Goal: Task Accomplishment & Management: Manage account settings

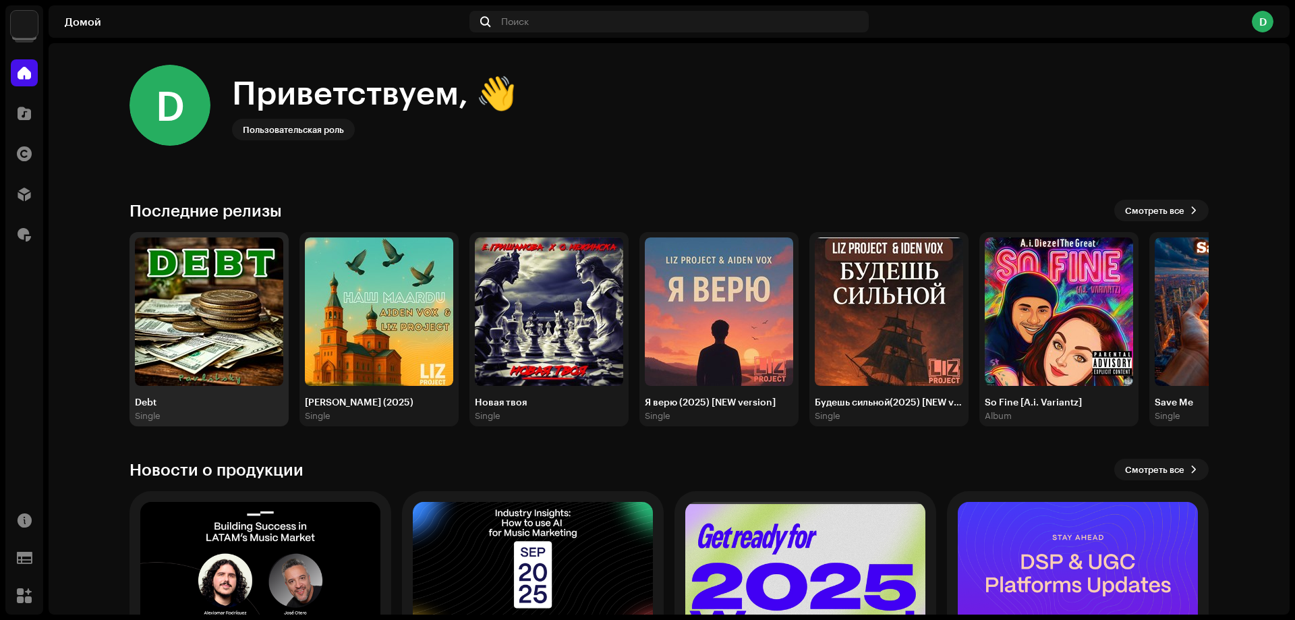
click at [246, 316] on img at bounding box center [209, 311] width 148 height 148
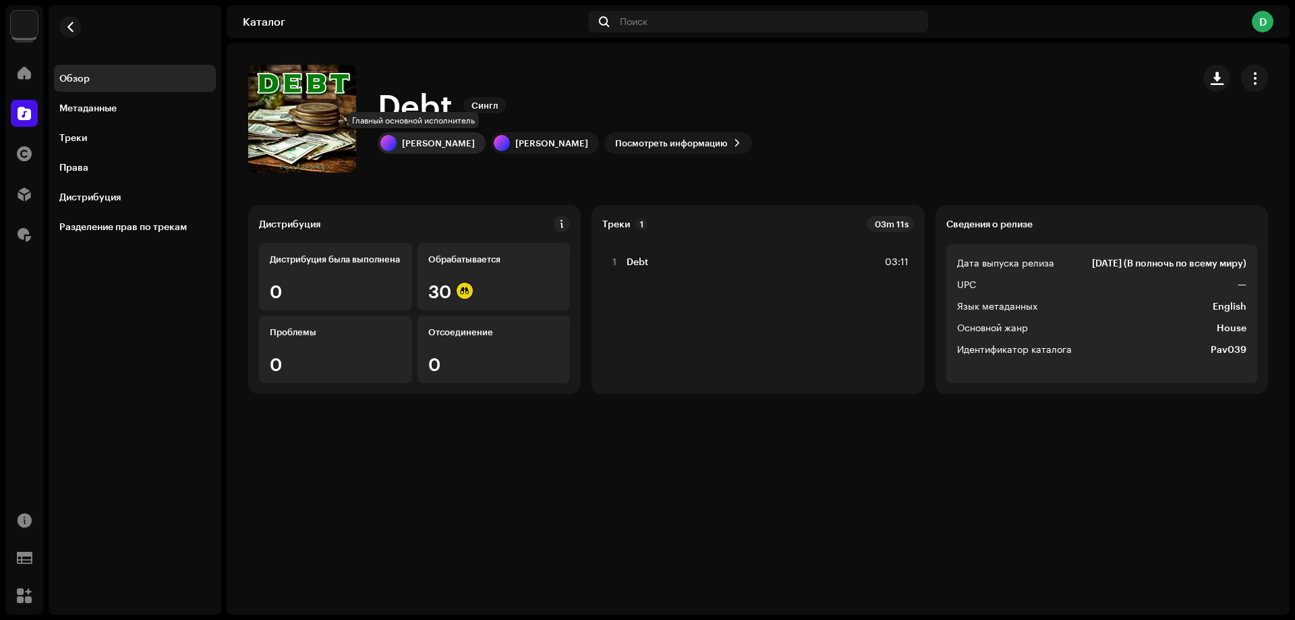
click at [424, 139] on div "[PERSON_NAME]" at bounding box center [438, 143] width 73 height 11
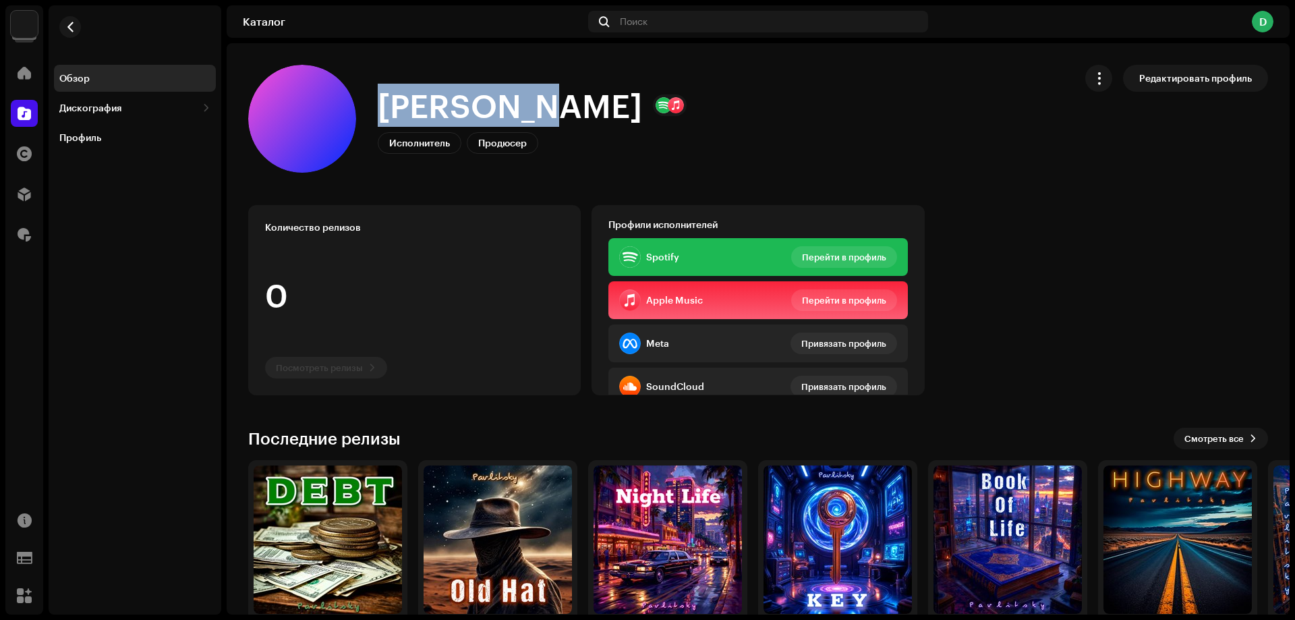
drag, startPoint x: 513, startPoint y: 103, endPoint x: 383, endPoint y: 105, distance: 130.2
click at [383, 105] on h1 "[PERSON_NAME]" at bounding box center [510, 105] width 264 height 43
copy h1 "[PERSON_NAME]"
click at [80, 29] on button "button" at bounding box center [70, 27] width 22 height 22
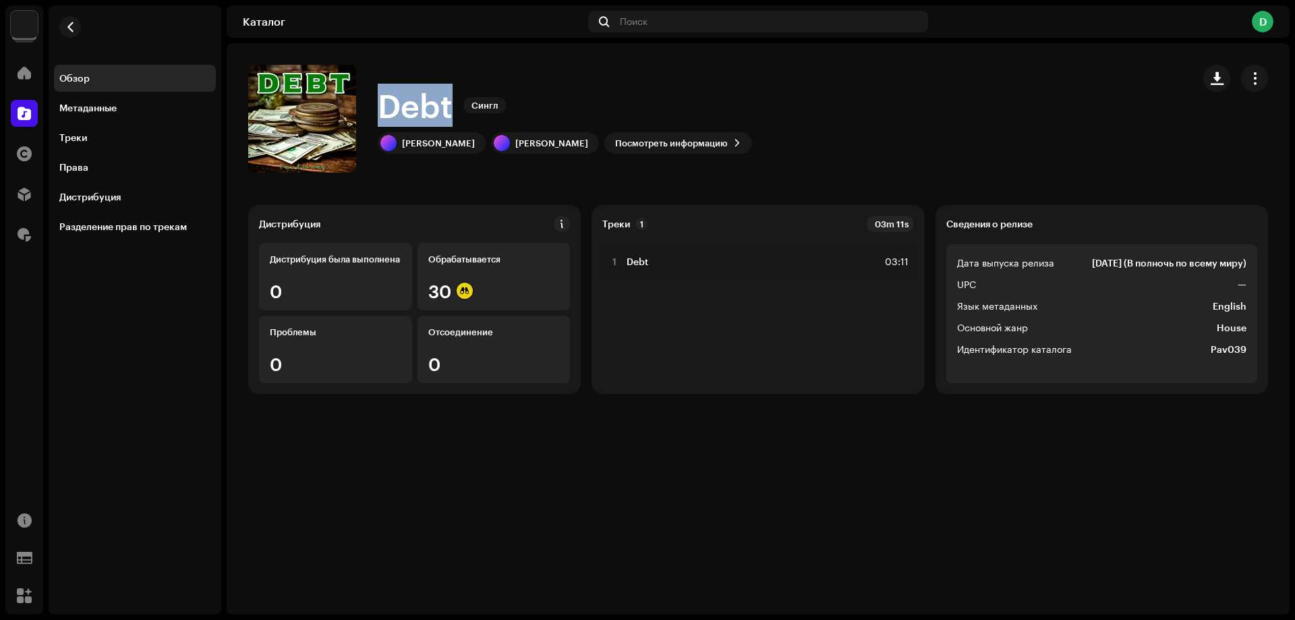
drag, startPoint x: 448, startPoint y: 105, endPoint x: 388, endPoint y: 105, distance: 60.0
click at [388, 105] on h1 "Debt" at bounding box center [415, 105] width 75 height 43
copy h1 "Debt"
click at [314, 114] on span "button" at bounding box center [319, 118] width 10 height 11
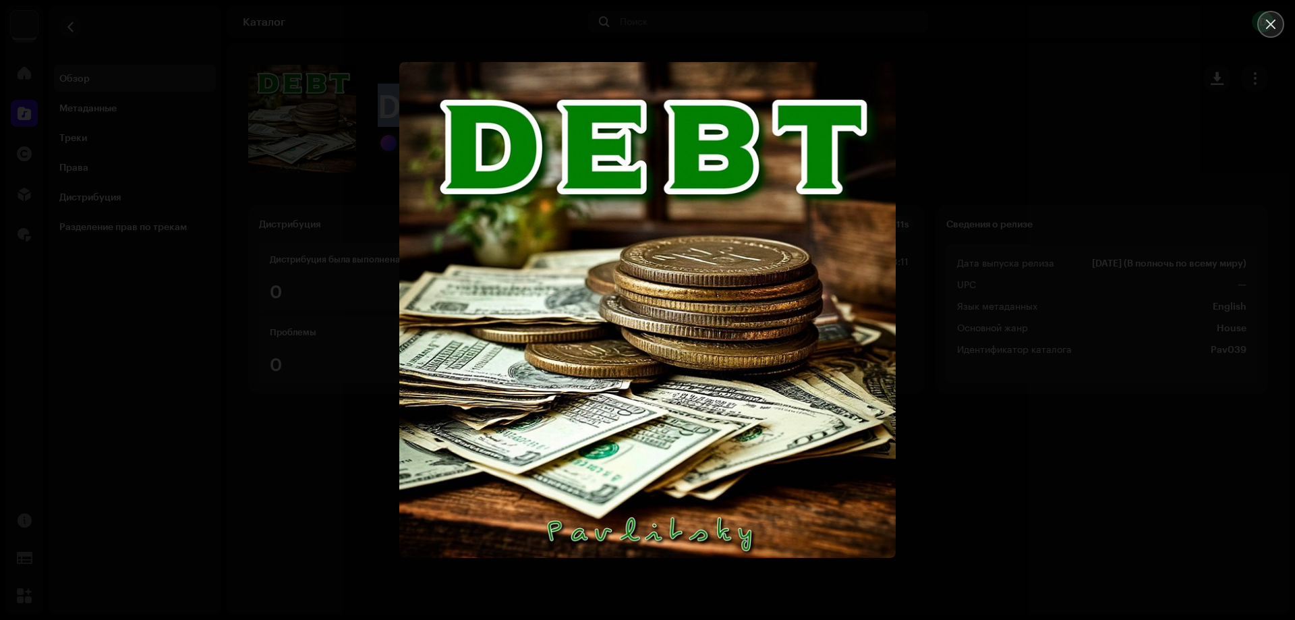
click at [1268, 22] on icon "Close" at bounding box center [1270, 24] width 9 height 9
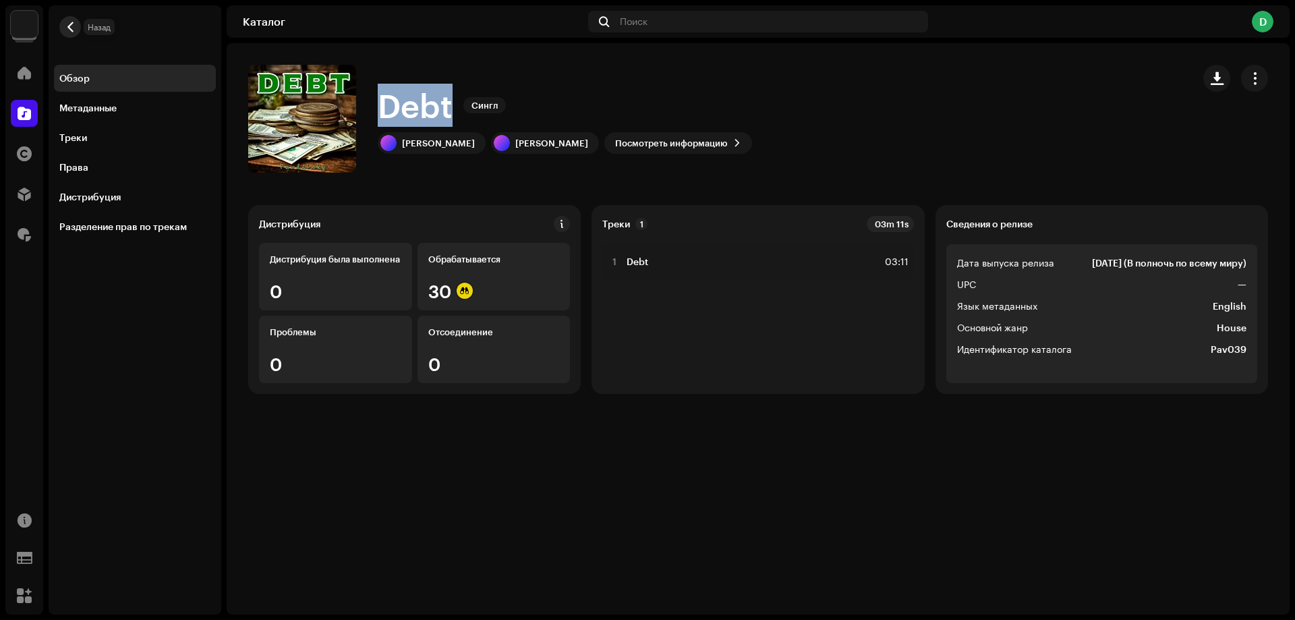
click at [65, 22] on span "button" at bounding box center [70, 27] width 10 height 11
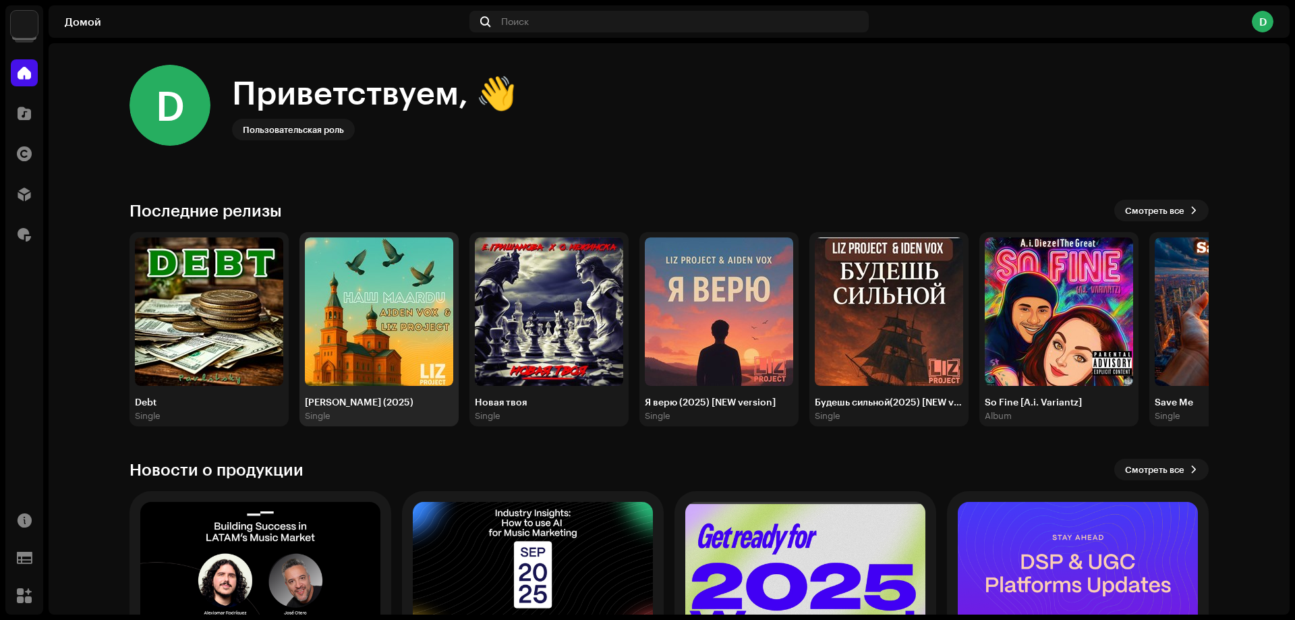
click at [358, 283] on img at bounding box center [379, 311] width 148 height 148
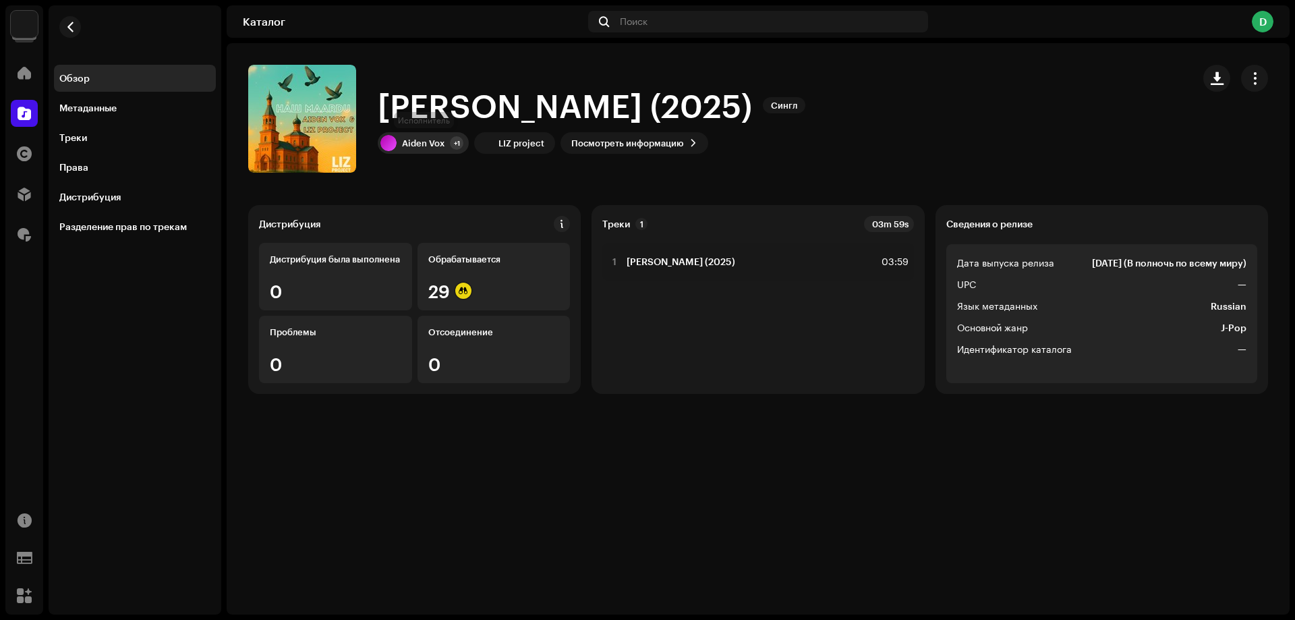
click at [420, 146] on div "Aiden Vox" at bounding box center [423, 143] width 42 height 11
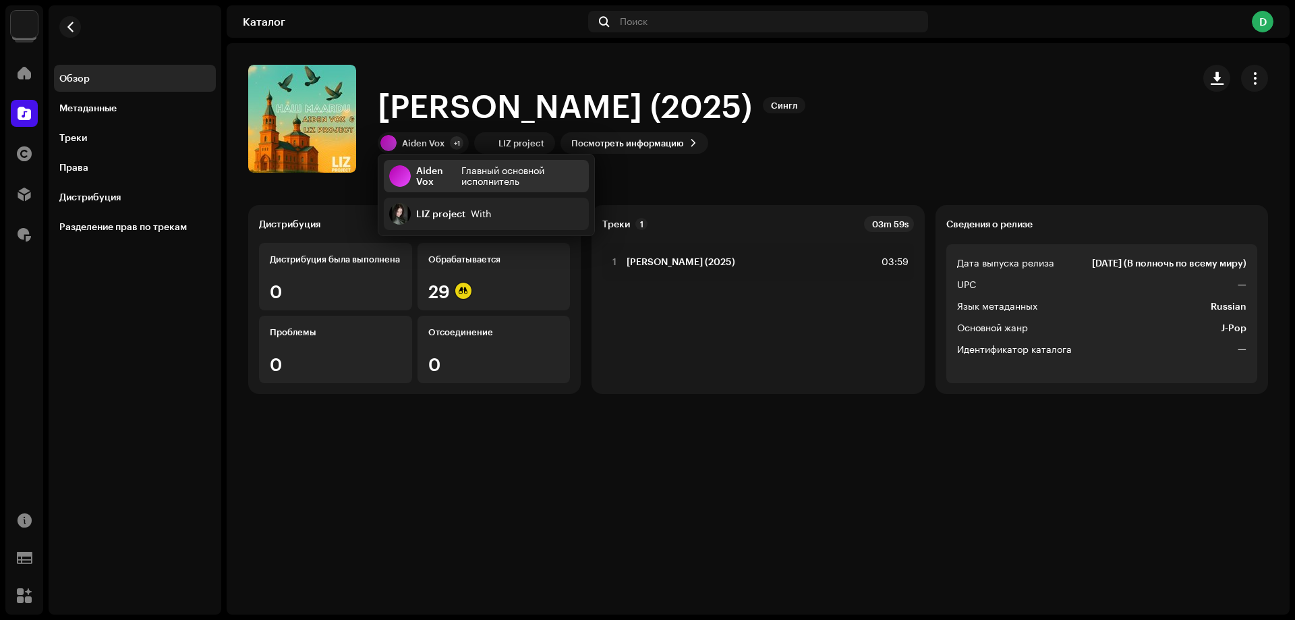
click at [424, 177] on div "Aiden Vox" at bounding box center [436, 176] width 40 height 22
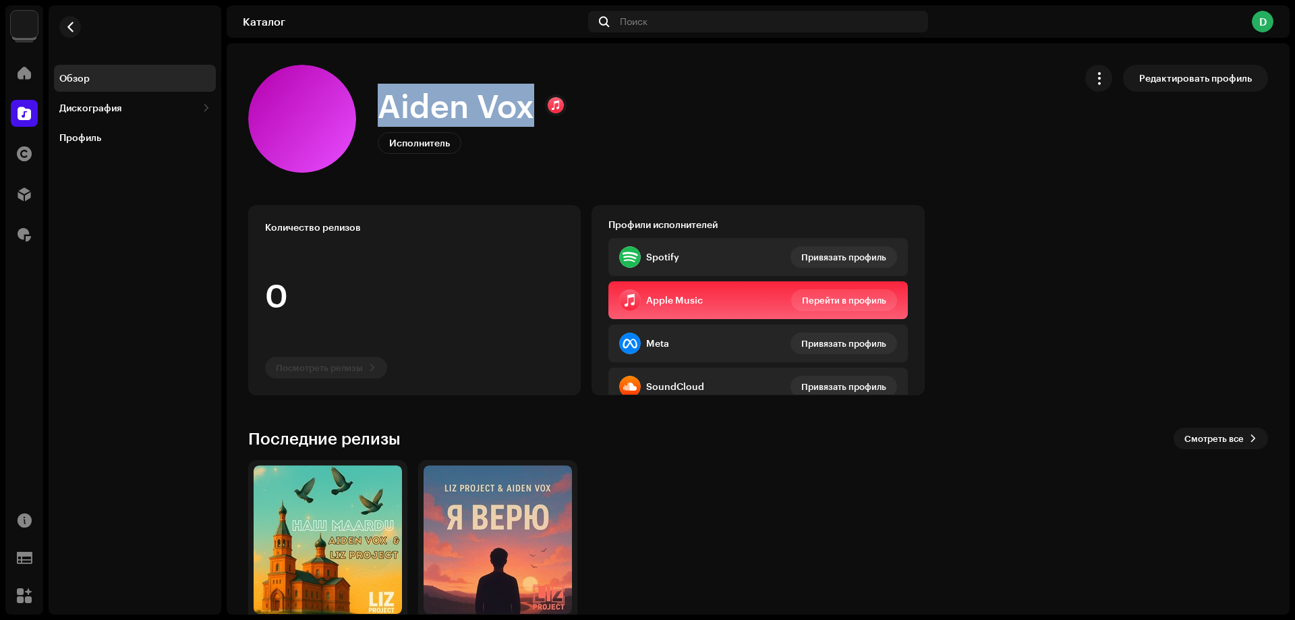
drag, startPoint x: 529, startPoint y: 111, endPoint x: 384, endPoint y: 103, distance: 145.3
click at [384, 103] on h1 "Aiden Vox" at bounding box center [456, 105] width 156 height 43
copy h1 "Aiden Vox"
click at [80, 26] on button "button" at bounding box center [70, 27] width 22 height 22
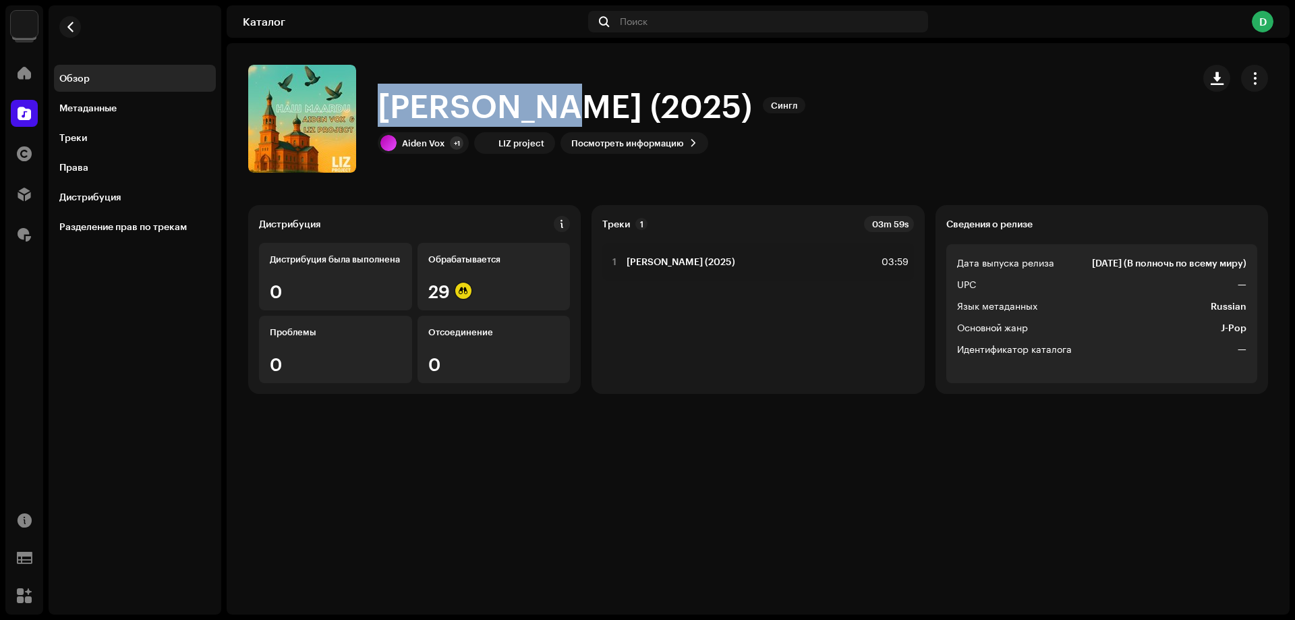
drag, startPoint x: 569, startPoint y: 108, endPoint x: 387, endPoint y: 107, distance: 181.5
click at [387, 107] on h1 "[PERSON_NAME] (2025)" at bounding box center [565, 105] width 374 height 43
copy h1 "[PERSON_NAME]"
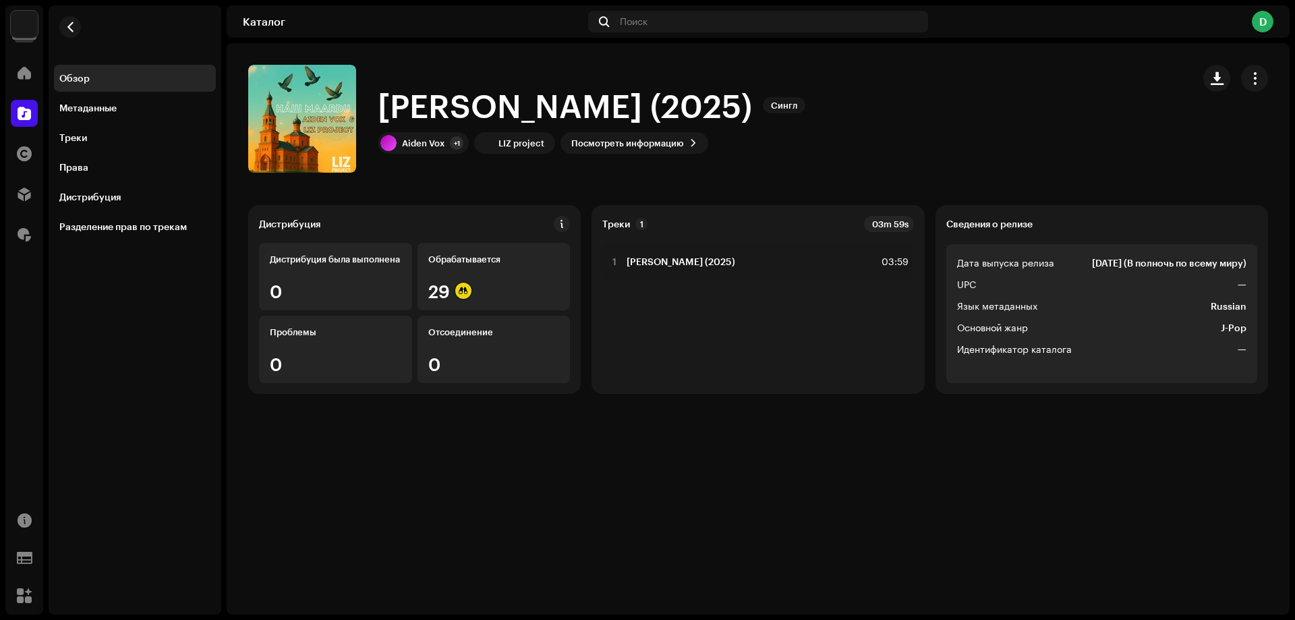
click at [839, 462] on div "Наш Maardu (2025) Сингл Наш Maardu (2025) Сингл Aiden Vox +1 LIZ project Посмот…" at bounding box center [758, 328] width 1063 height 571
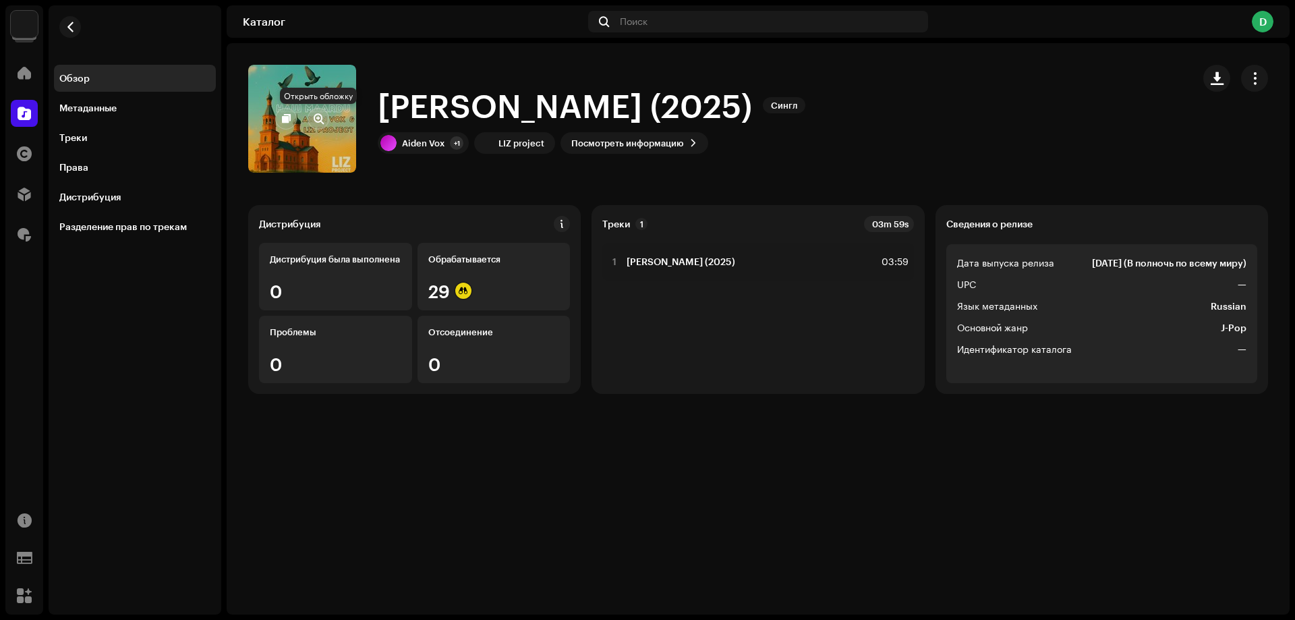
click at [318, 115] on span "button" at bounding box center [319, 118] width 10 height 11
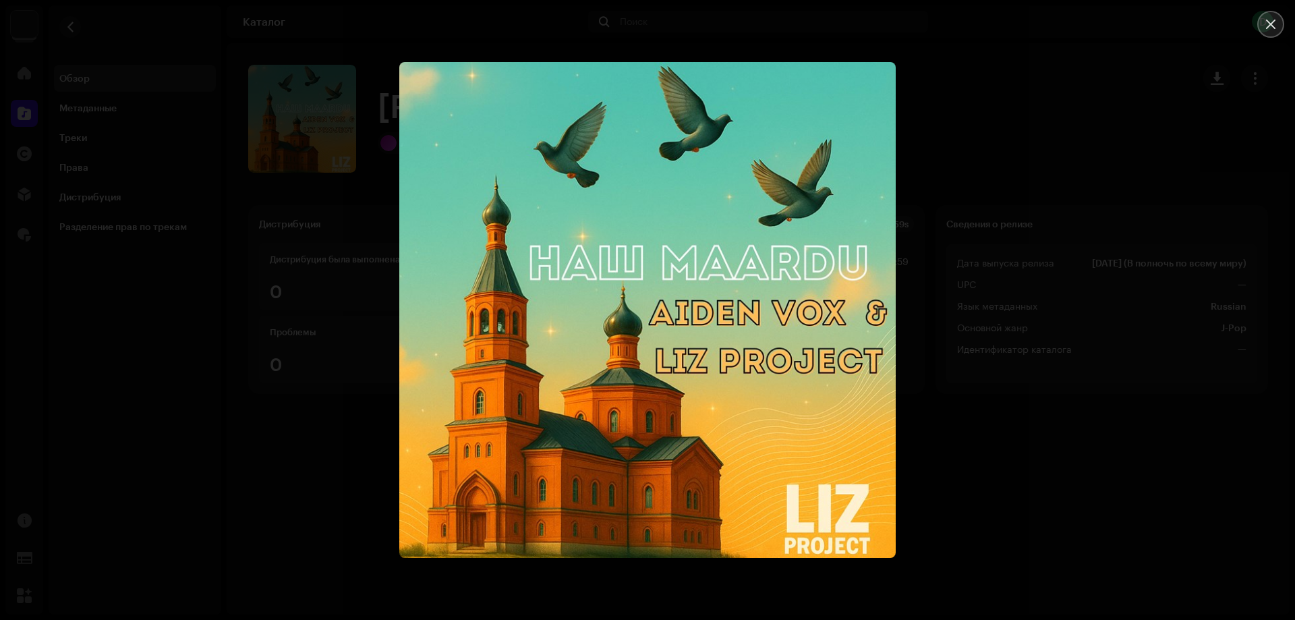
click at [1276, 20] on icon "Close" at bounding box center [1271, 24] width 12 height 12
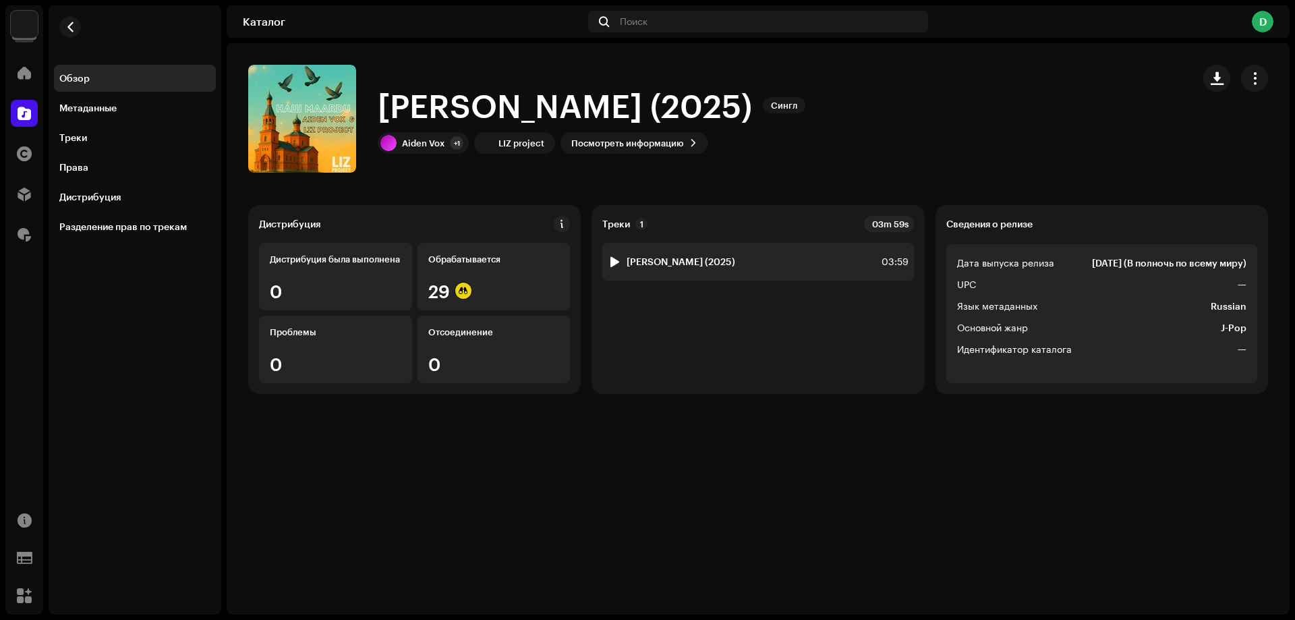
click at [681, 259] on strong "[PERSON_NAME] (2025)" at bounding box center [681, 261] width 109 height 11
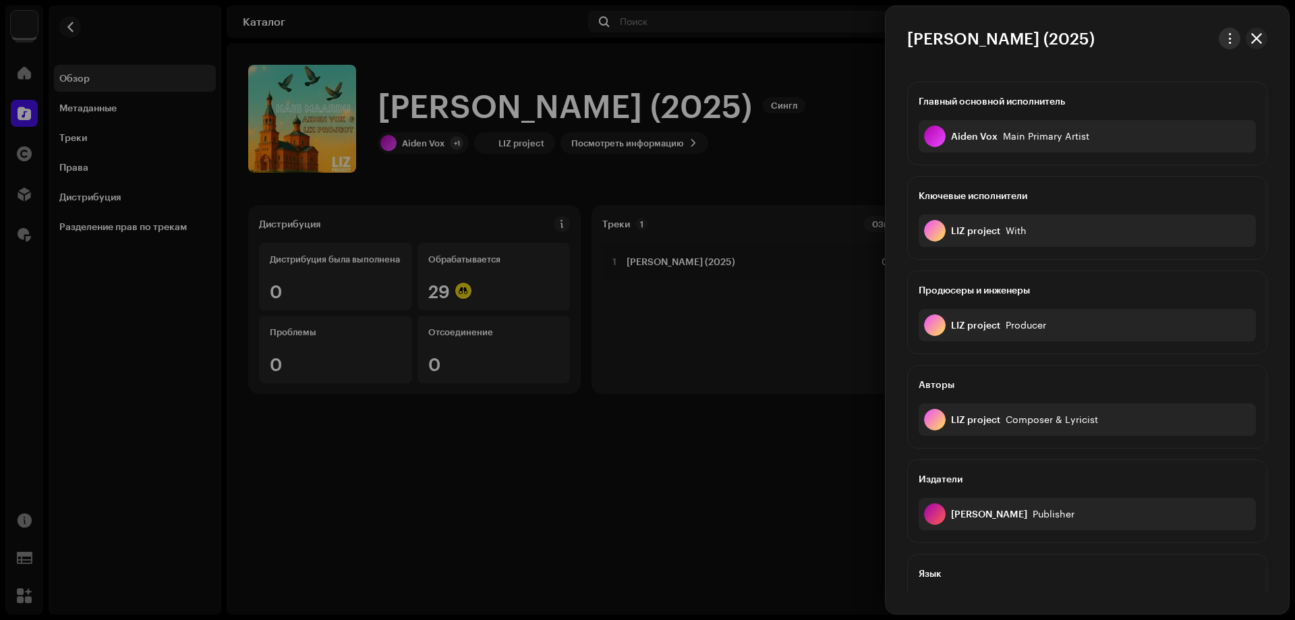
click at [1228, 35] on span "button" at bounding box center [1230, 38] width 10 height 11
click at [1131, 97] on span "Скачать аудио" at bounding box center [1133, 95] width 67 height 11
click at [1253, 36] on span "button" at bounding box center [1256, 38] width 11 height 11
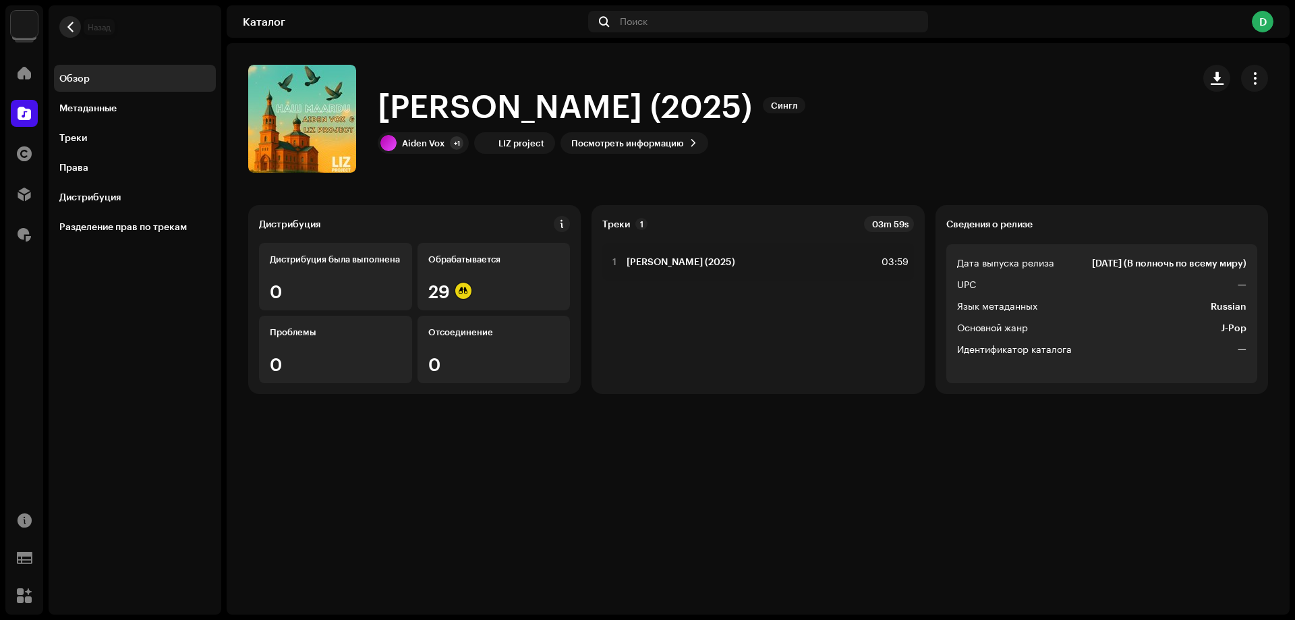
click at [73, 26] on span "button" at bounding box center [70, 27] width 10 height 11
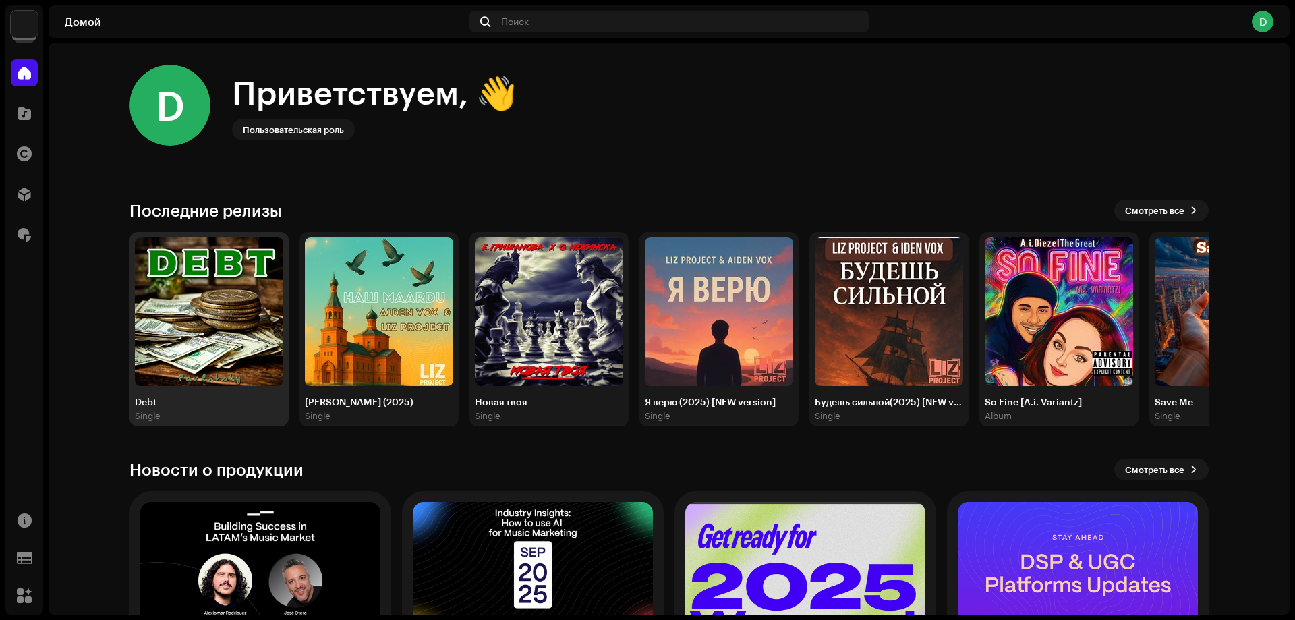
click at [188, 291] on img at bounding box center [209, 311] width 148 height 148
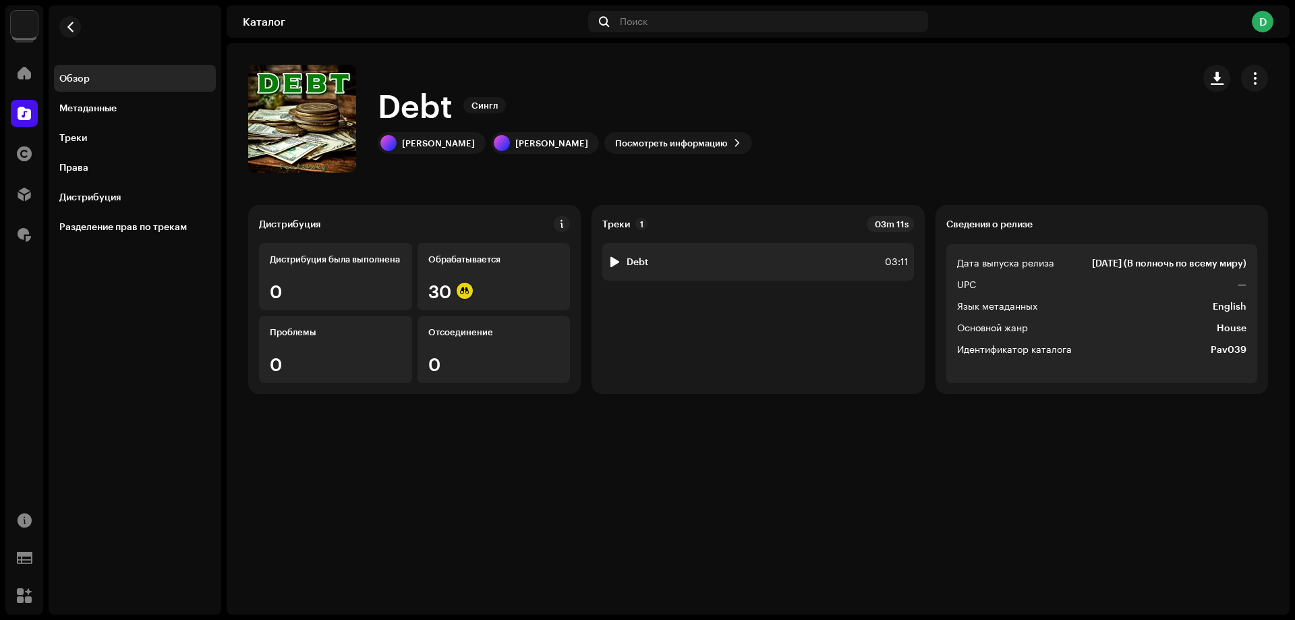
click at [657, 270] on div "1 Debt 03:11" at bounding box center [757, 262] width 311 height 38
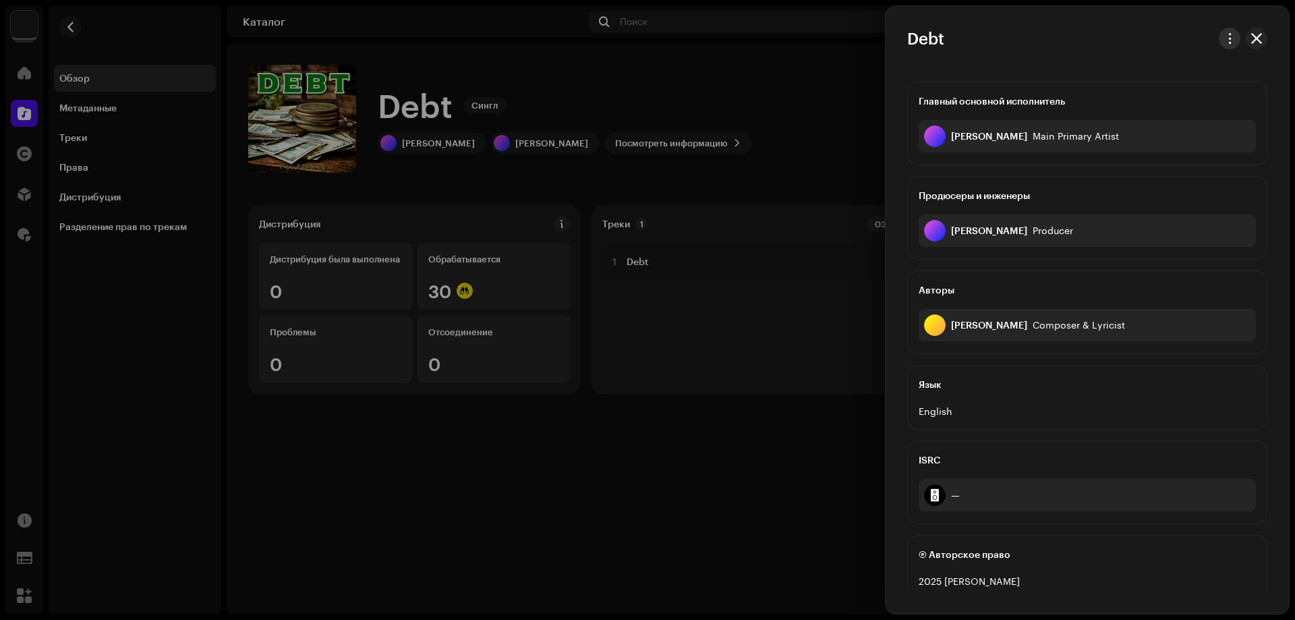
click at [1226, 36] on span "button" at bounding box center [1230, 38] width 10 height 11
click at [1153, 91] on span "Скачать аудио" at bounding box center [1133, 95] width 67 height 11
click at [861, 84] on div at bounding box center [647, 310] width 1295 height 620
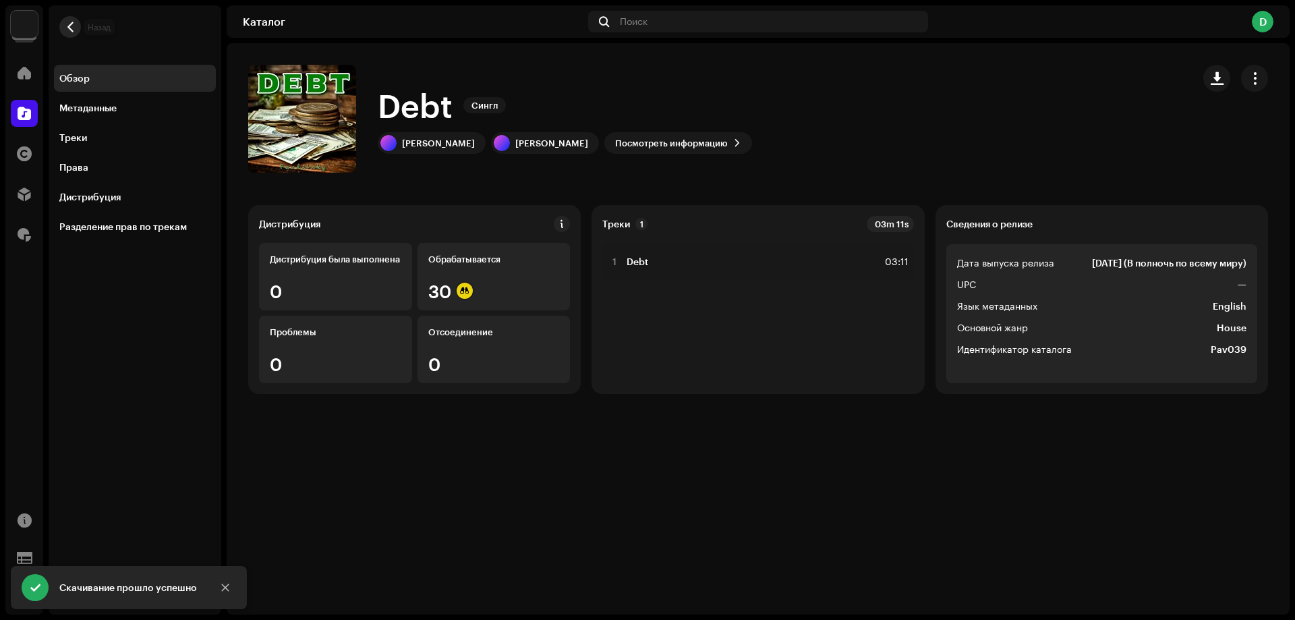
click at [68, 28] on span "button" at bounding box center [70, 27] width 10 height 11
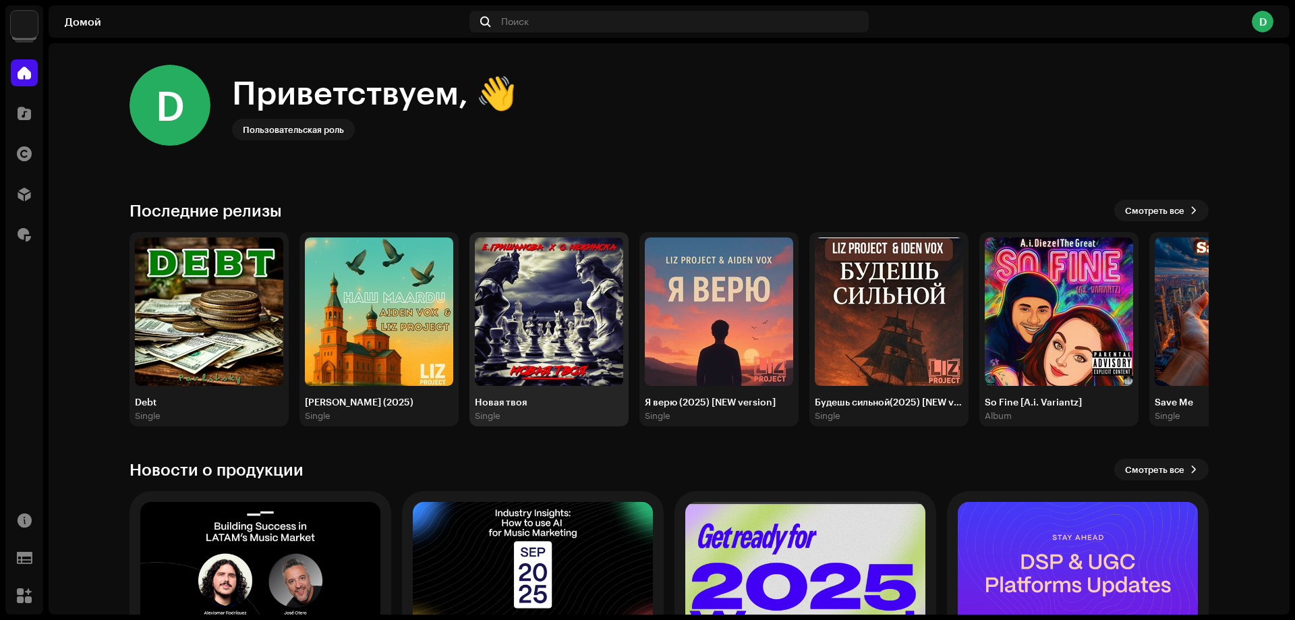
click at [549, 304] on img at bounding box center [549, 311] width 148 height 148
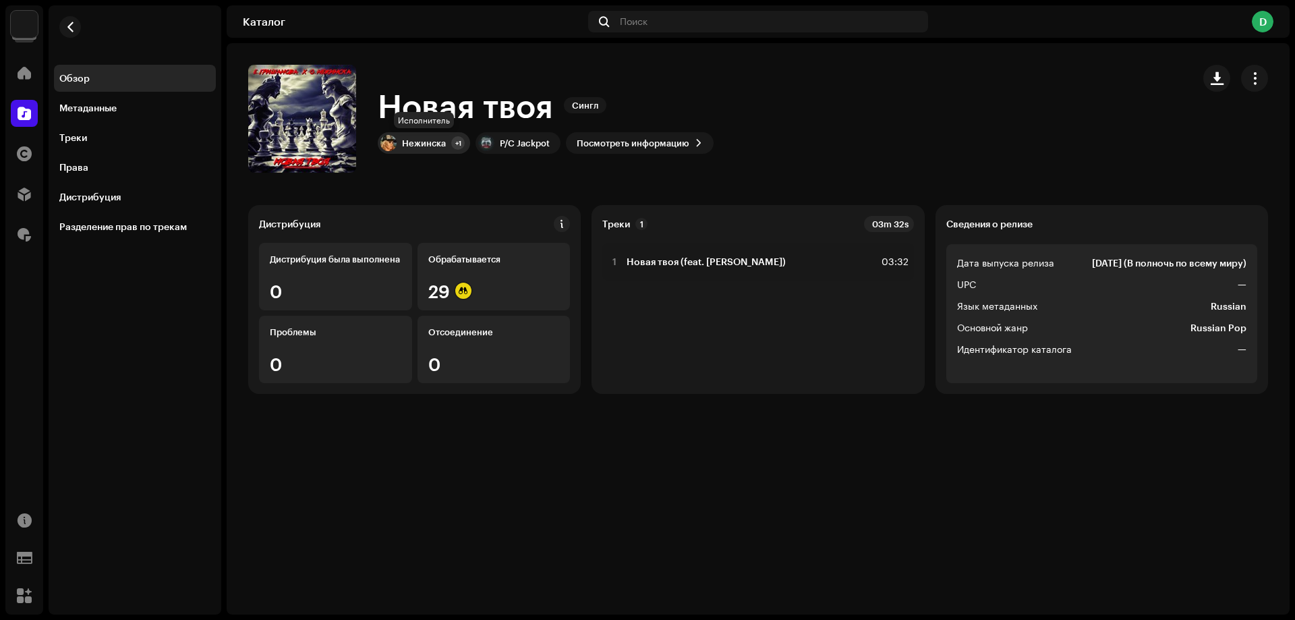
click at [432, 140] on div "Нежинска" at bounding box center [424, 143] width 44 height 11
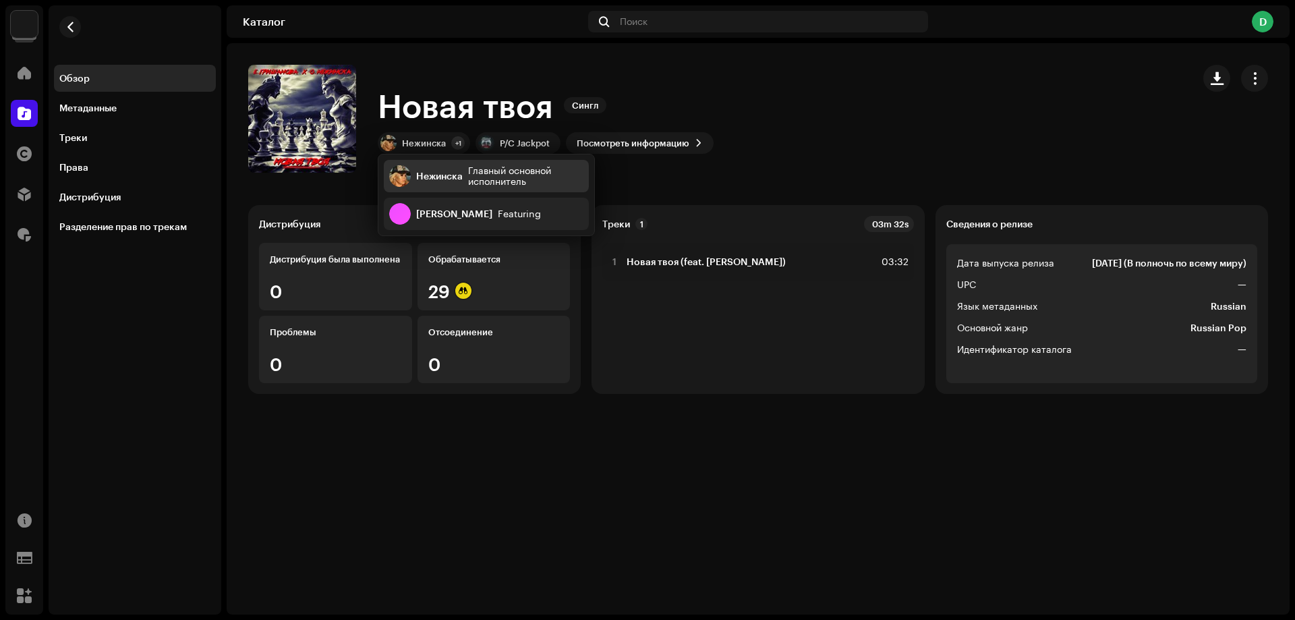
click at [434, 174] on div "Нежинска" at bounding box center [439, 176] width 47 height 11
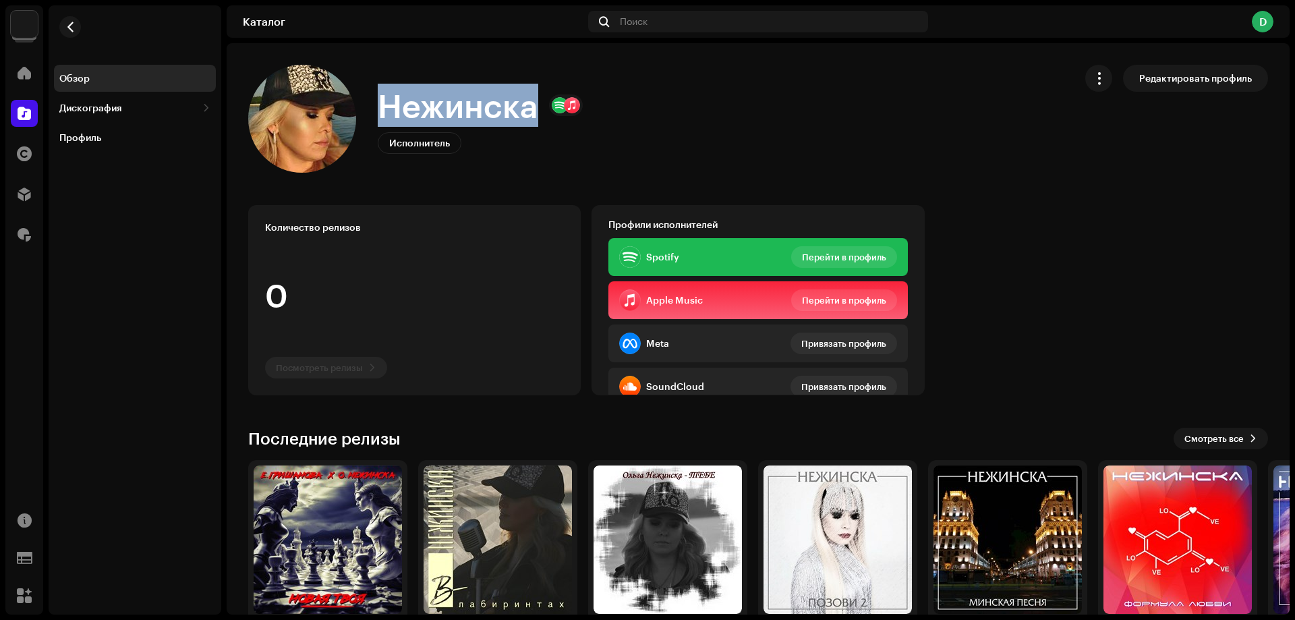
drag, startPoint x: 533, startPoint y: 113, endPoint x: 382, endPoint y: 105, distance: 151.3
click at [382, 105] on h1 "Нежинска" at bounding box center [458, 105] width 161 height 43
copy h1 "Нежинска"
click at [72, 27] on span "button" at bounding box center [70, 27] width 10 height 11
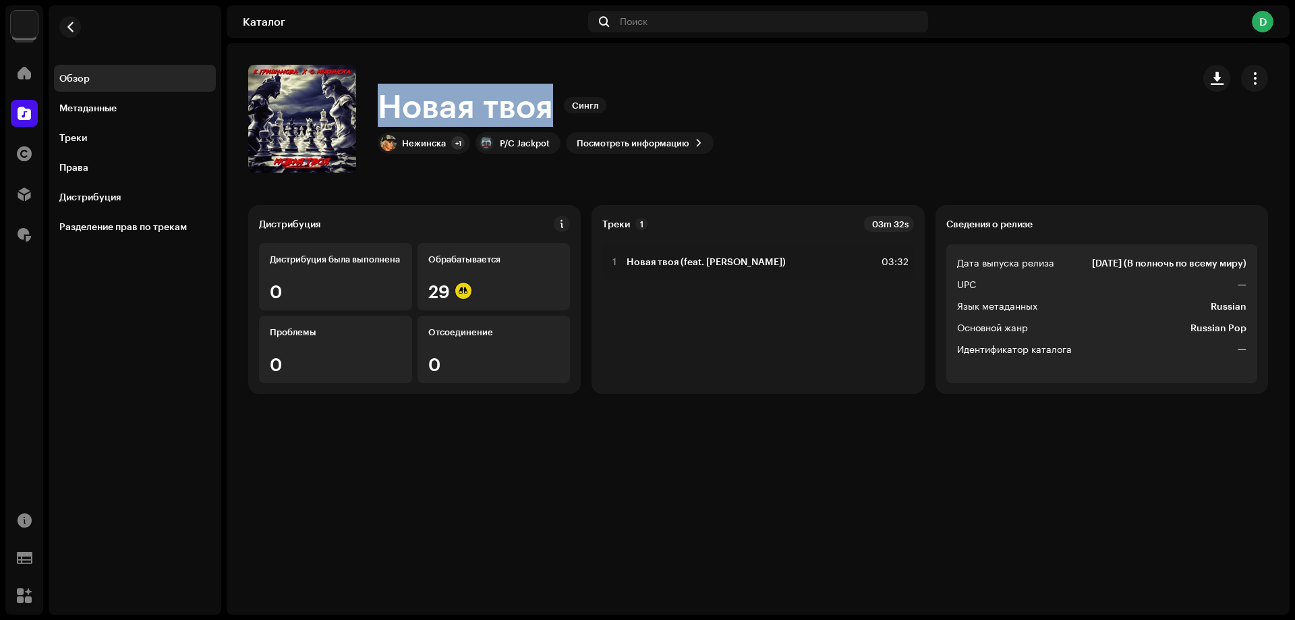
drag, startPoint x: 550, startPoint y: 106, endPoint x: 386, endPoint y: 107, distance: 164.6
click at [386, 107] on h1 "Новая твоя" at bounding box center [465, 105] width 175 height 43
copy h1 "Новая твоя"
click at [324, 117] on button "button" at bounding box center [319, 119] width 22 height 22
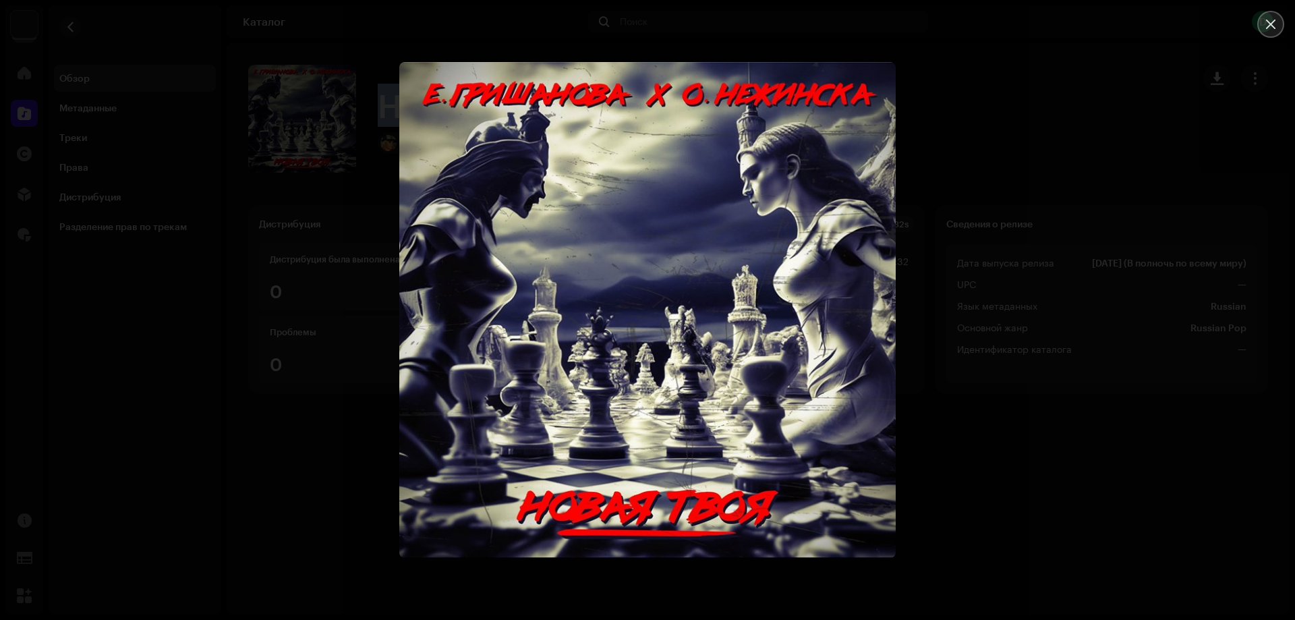
click at [1277, 26] on button "Close" at bounding box center [1270, 24] width 27 height 27
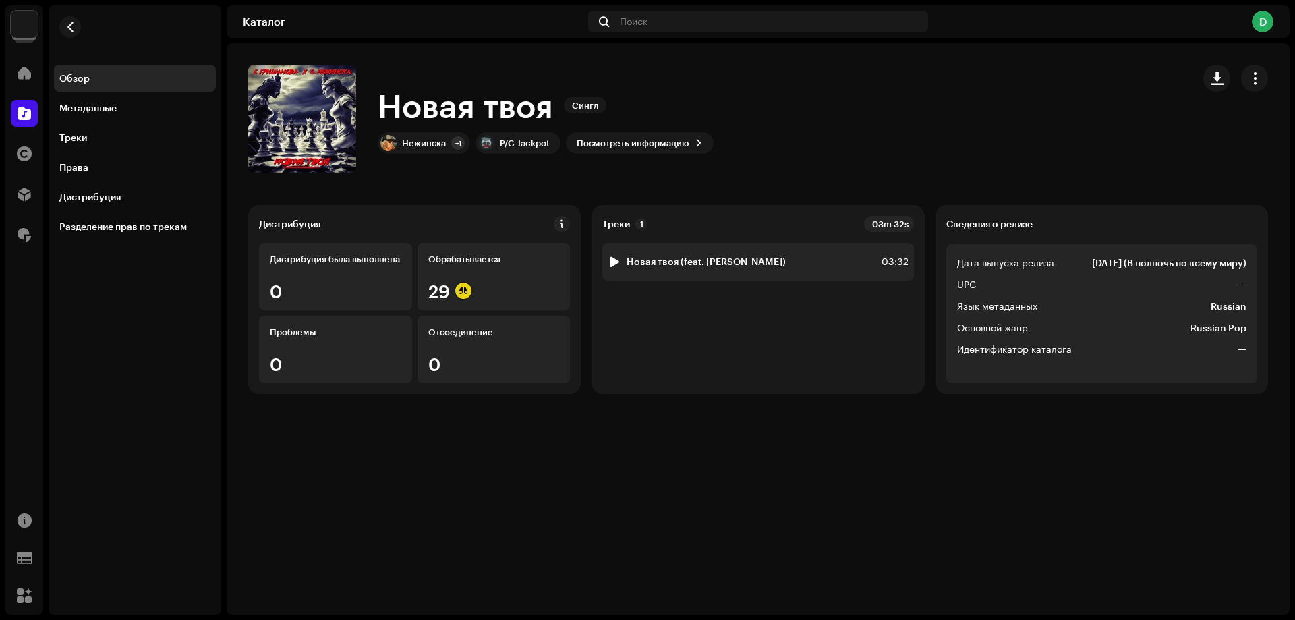
click at [727, 272] on div "1 Новая твоя (feat. [PERSON_NAME]) 03:32" at bounding box center [757, 262] width 311 height 38
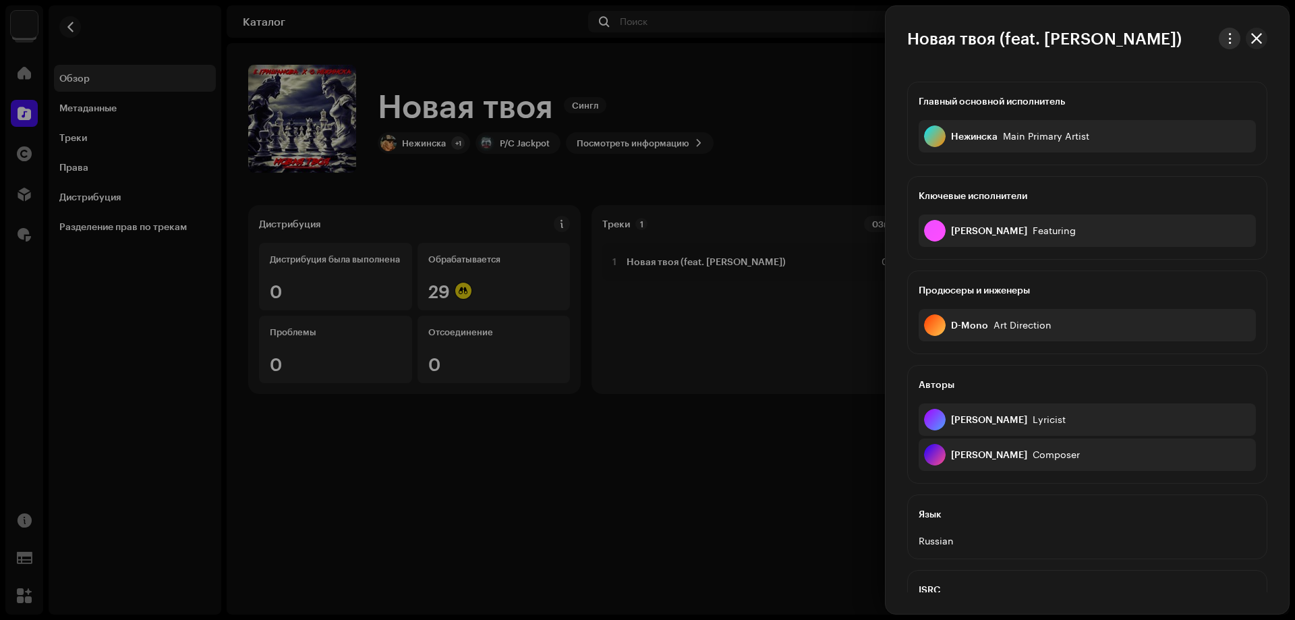
click at [1230, 34] on span "button" at bounding box center [1230, 38] width 10 height 11
click at [1130, 96] on span "Скачать аудио" at bounding box center [1133, 95] width 67 height 11
click at [1257, 39] on span "button" at bounding box center [1256, 38] width 11 height 11
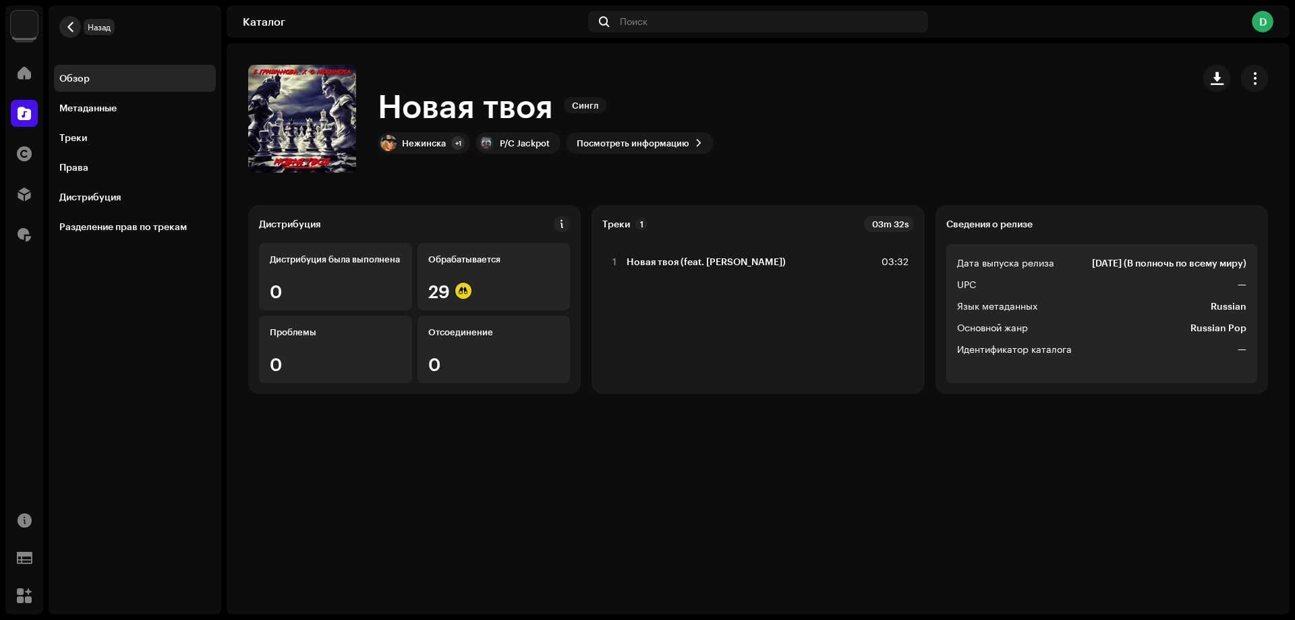
click at [74, 21] on button "button" at bounding box center [70, 27] width 22 height 22
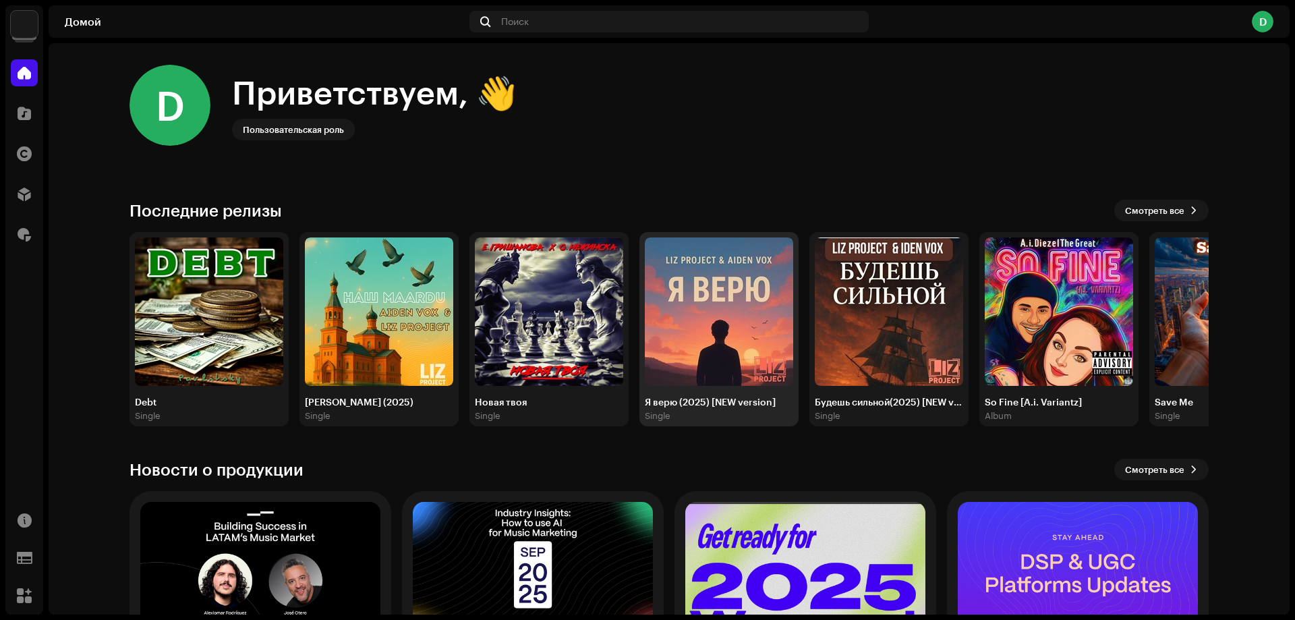
click at [750, 334] on img at bounding box center [719, 311] width 148 height 148
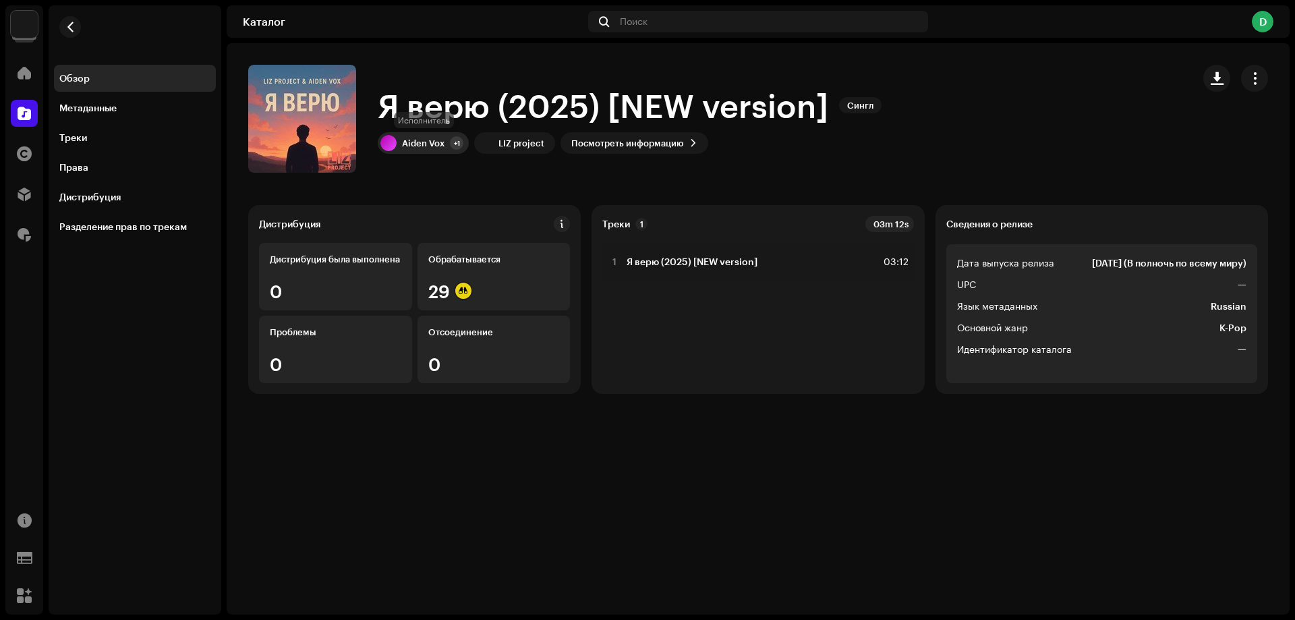
click at [428, 146] on div "Aiden Vox" at bounding box center [423, 143] width 42 height 11
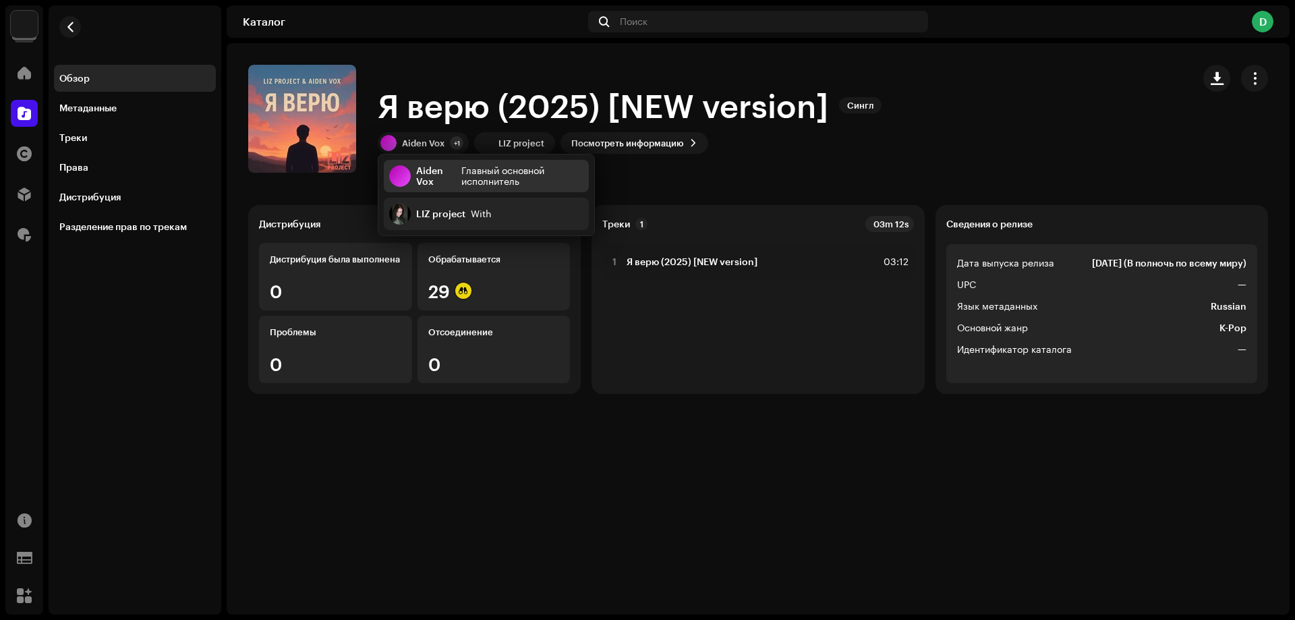
click at [421, 166] on div "Aiden Vox" at bounding box center [436, 176] width 40 height 22
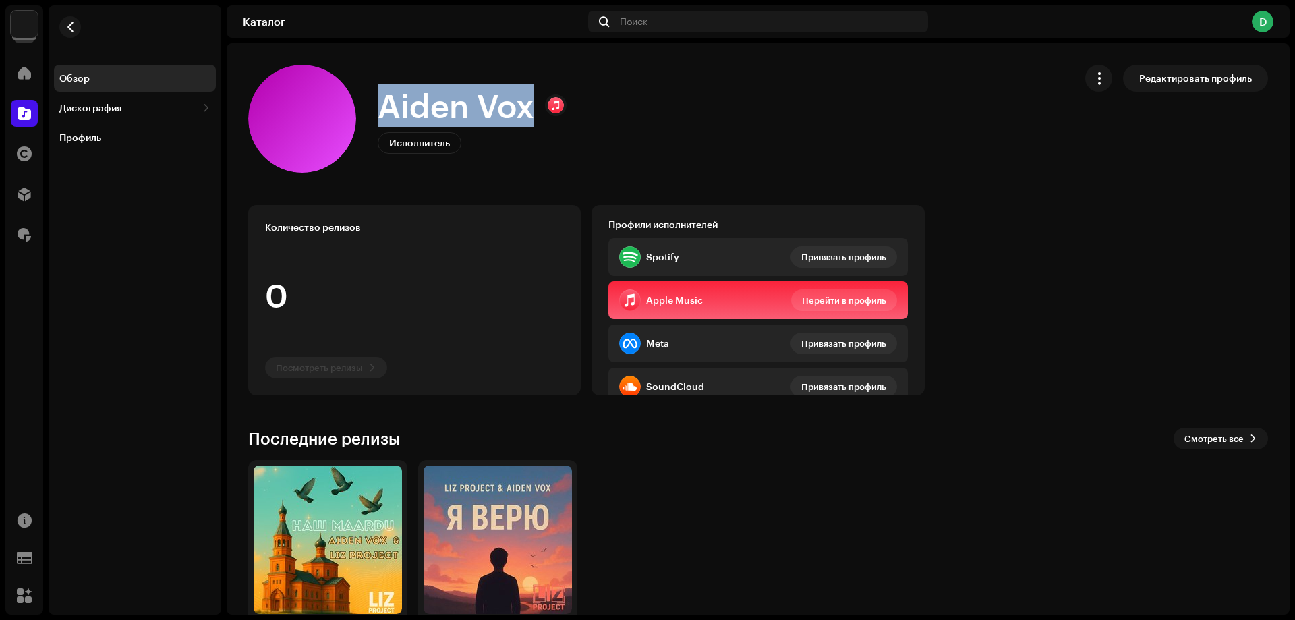
drag, startPoint x: 530, startPoint y: 107, endPoint x: 374, endPoint y: 107, distance: 156.5
click at [374, 107] on div "Aiden Vox Исполнитель Редактировать профиль" at bounding box center [656, 119] width 816 height 108
copy h1 "Aiden Vox"
click at [74, 26] on span "button" at bounding box center [70, 27] width 10 height 11
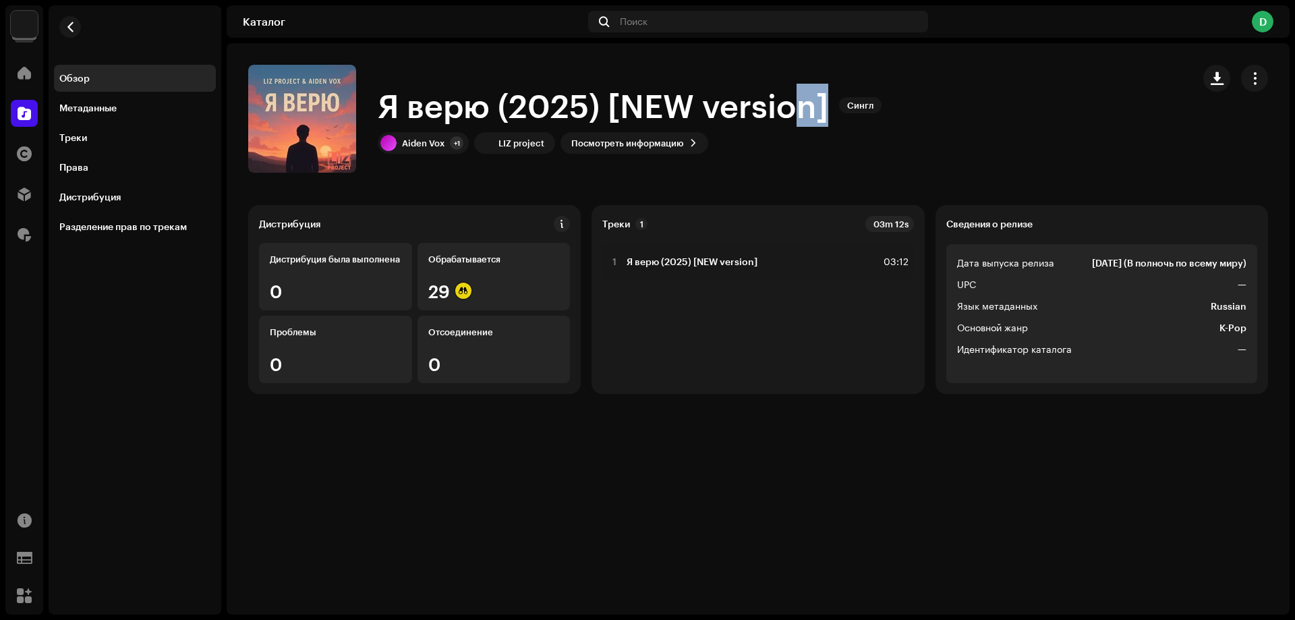
drag, startPoint x: 825, startPoint y: 107, endPoint x: 805, endPoint y: 107, distance: 19.6
click at [805, 107] on h1 "Я верю (2025) [NEW version]" at bounding box center [603, 105] width 451 height 43
click at [461, 110] on h1 "Я верю (2025) [NEW version]" at bounding box center [603, 105] width 451 height 43
drag, startPoint x: 489, startPoint y: 105, endPoint x: 382, endPoint y: 107, distance: 107.3
click at [382, 107] on h1 "Я верю (2025) [NEW version]" at bounding box center [603, 105] width 451 height 43
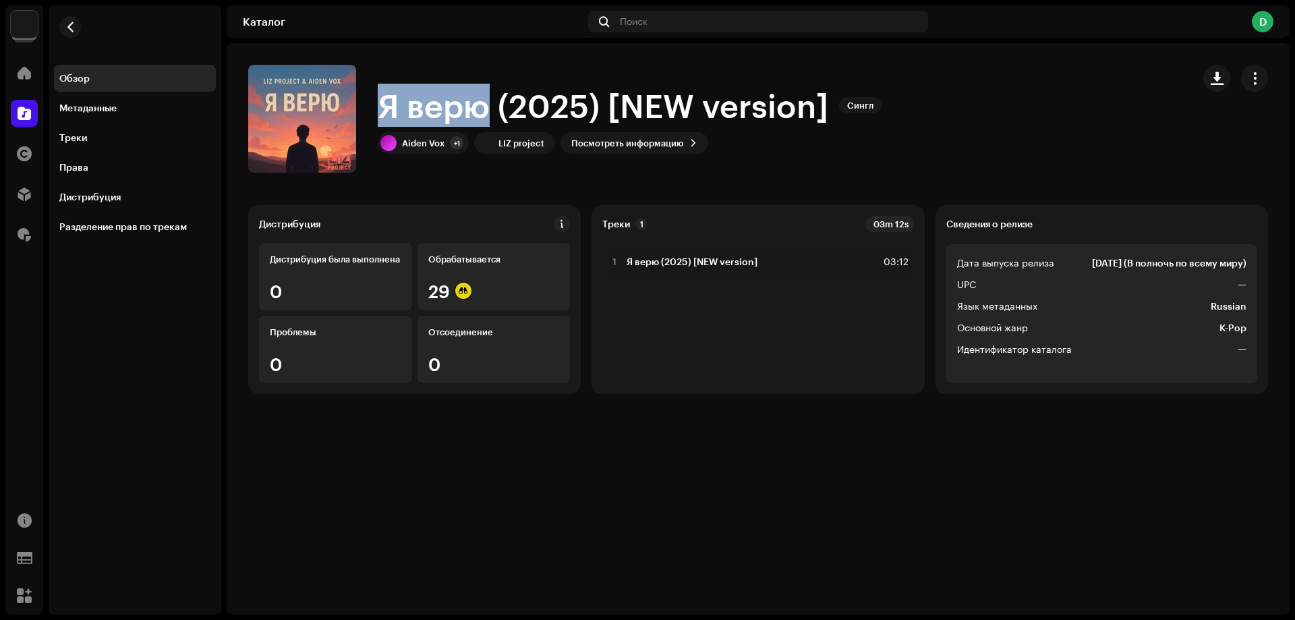
copy h1 "Я верю"
click at [315, 111] on button "button" at bounding box center [319, 119] width 22 height 22
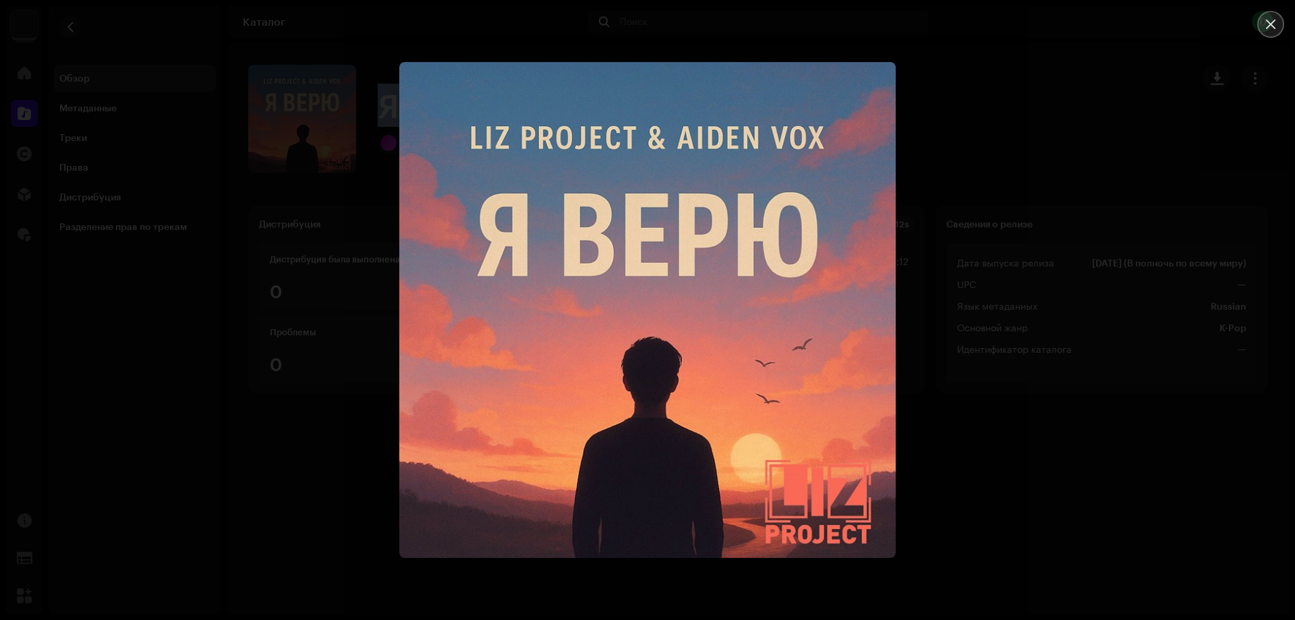
click at [1263, 32] on button "Close" at bounding box center [1270, 24] width 27 height 27
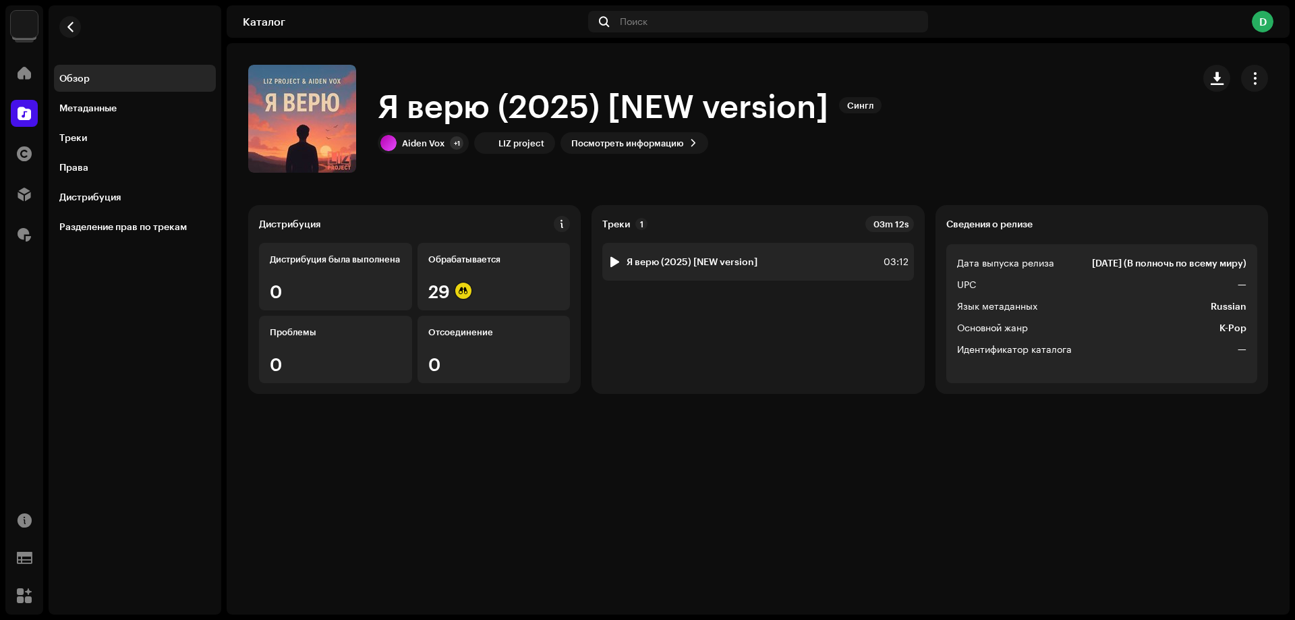
click at [697, 258] on strong "Я верю (2025) [NEW version]" at bounding box center [692, 261] width 131 height 11
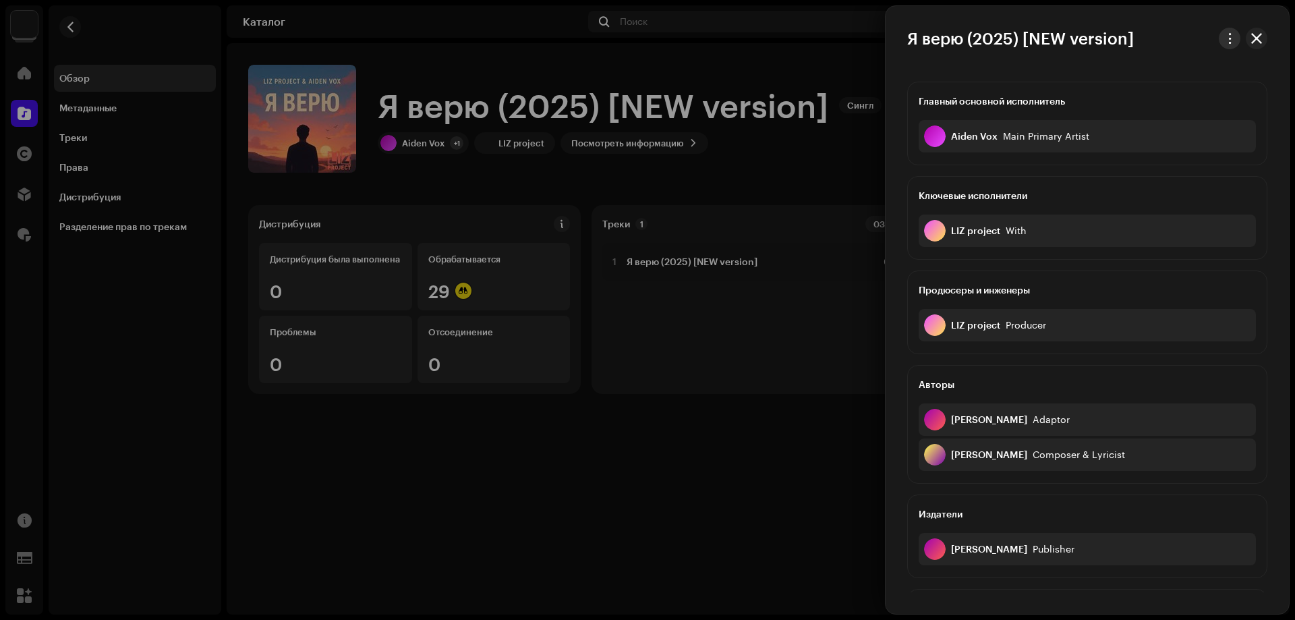
click at [1224, 44] on button "button" at bounding box center [1230, 39] width 22 height 22
click at [1149, 94] on span "Скачать аудио" at bounding box center [1133, 95] width 67 height 11
click at [1263, 41] on button "button" at bounding box center [1257, 39] width 22 height 22
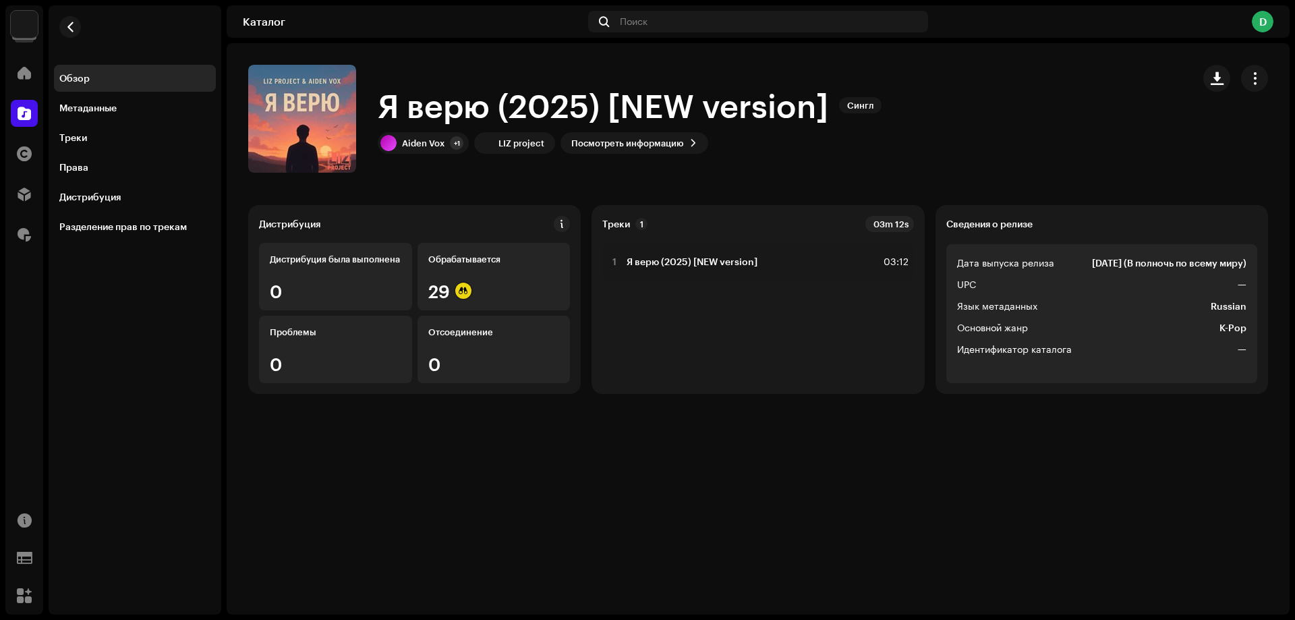
drag, startPoint x: 49, startPoint y: 24, endPoint x: 66, endPoint y: 24, distance: 16.9
click at [50, 24] on div "Обзор Метаданные Треки Права Дистрибуция Разделение прав по трекам" at bounding box center [135, 122] width 173 height 235
click at [69, 24] on span "button" at bounding box center [70, 27] width 10 height 11
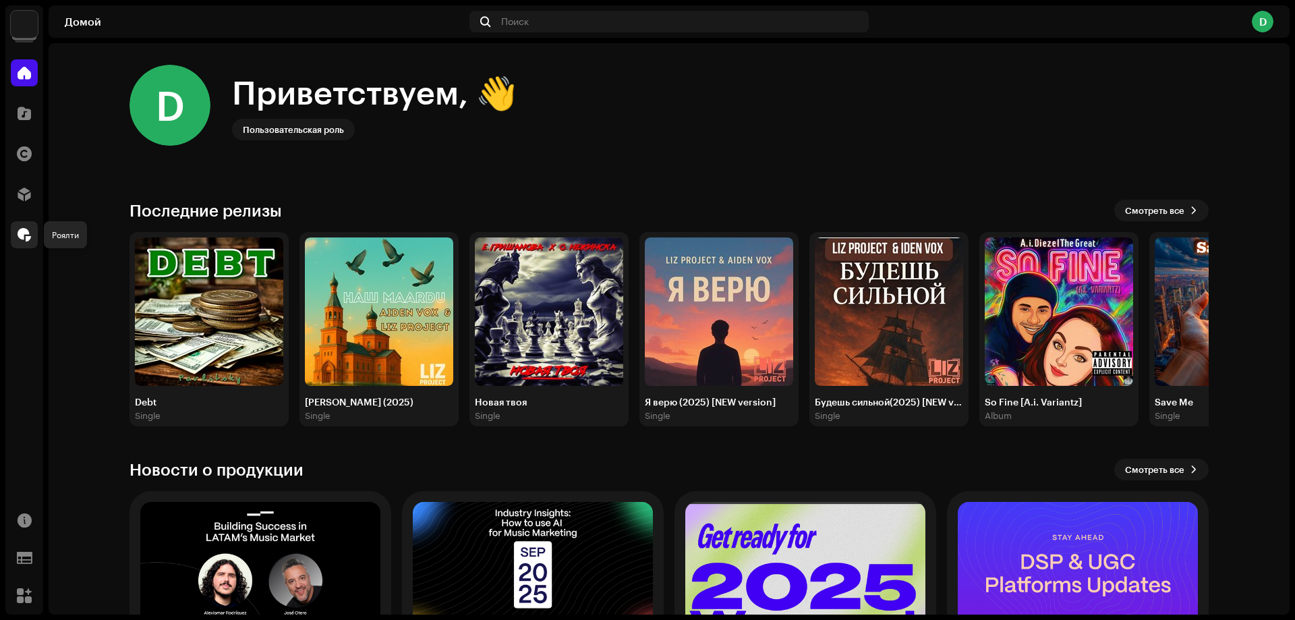
click at [22, 243] on div at bounding box center [24, 234] width 27 height 27
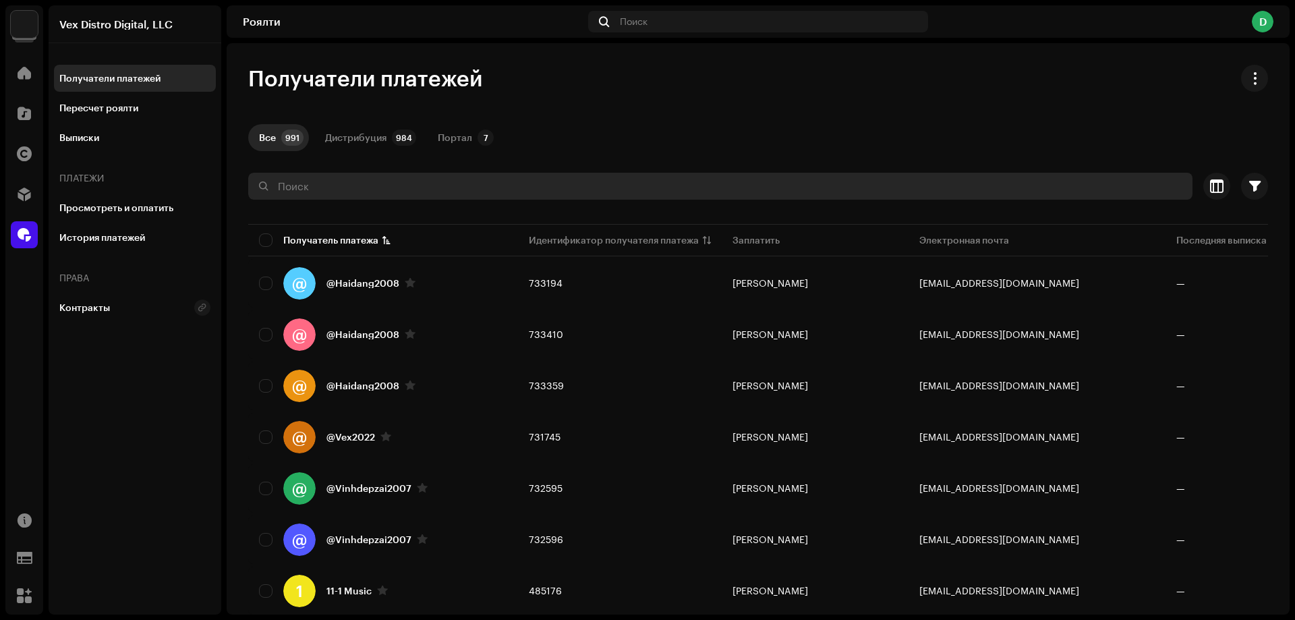
drag, startPoint x: 318, startPoint y: 190, endPoint x: 304, endPoint y: 190, distance: 13.5
click at [316, 190] on input "text" at bounding box center [720, 186] width 944 height 27
paste input "[PERSON_NAME]"
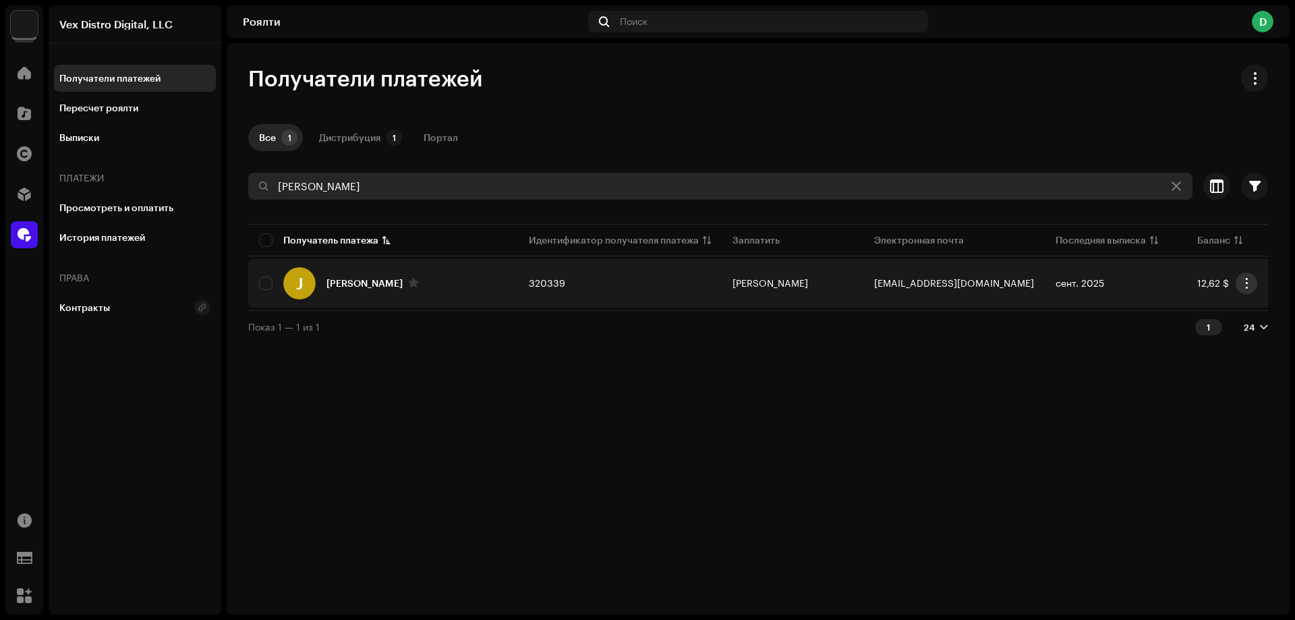
type input "[PERSON_NAME]"
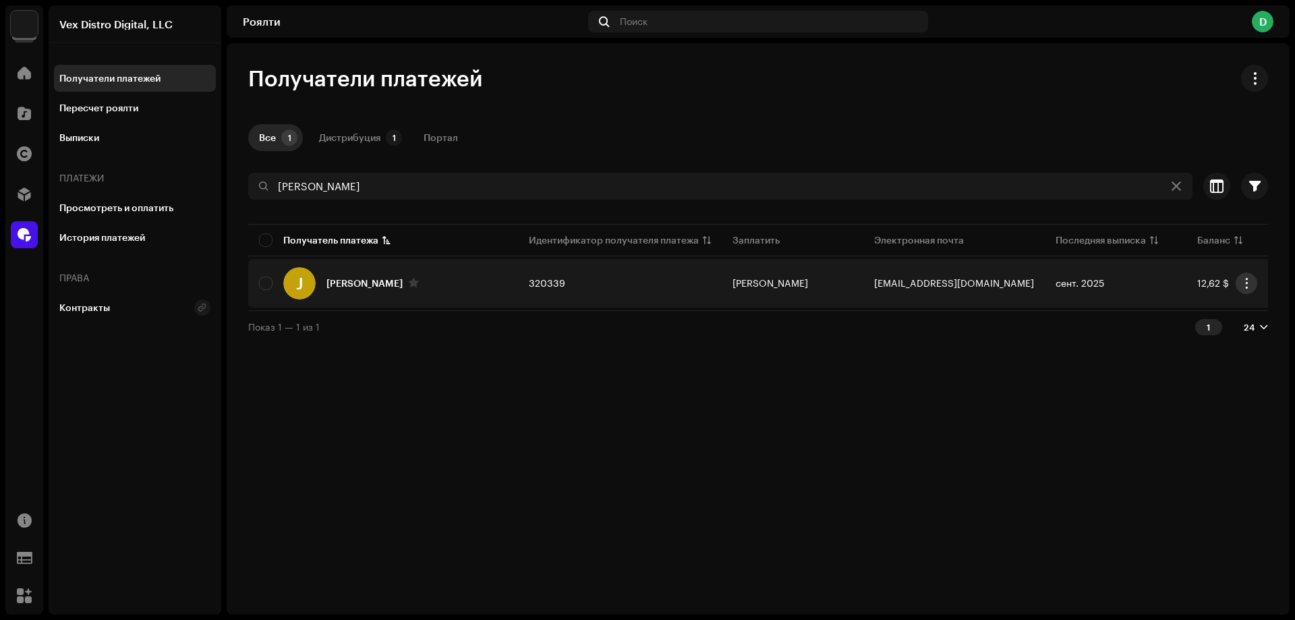
click at [1246, 282] on span "button" at bounding box center [1247, 283] width 10 height 11
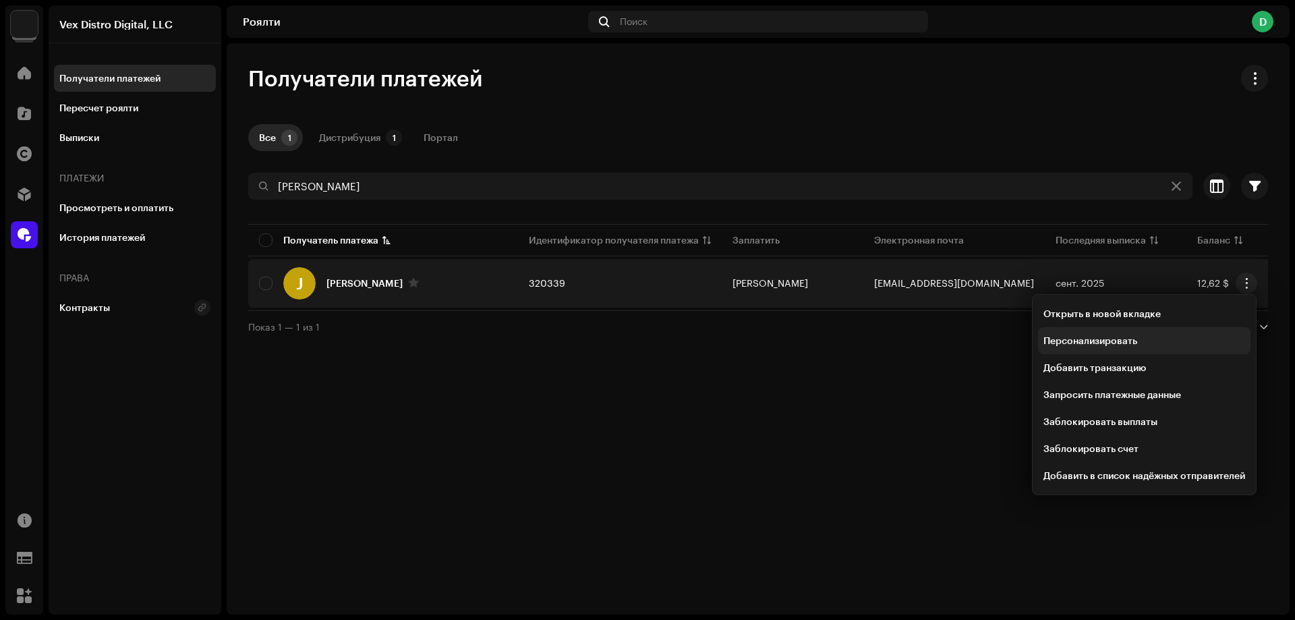
click at [1120, 341] on span "Персонализировать" at bounding box center [1091, 340] width 94 height 11
